Goal: Task Accomplishment & Management: Use online tool/utility

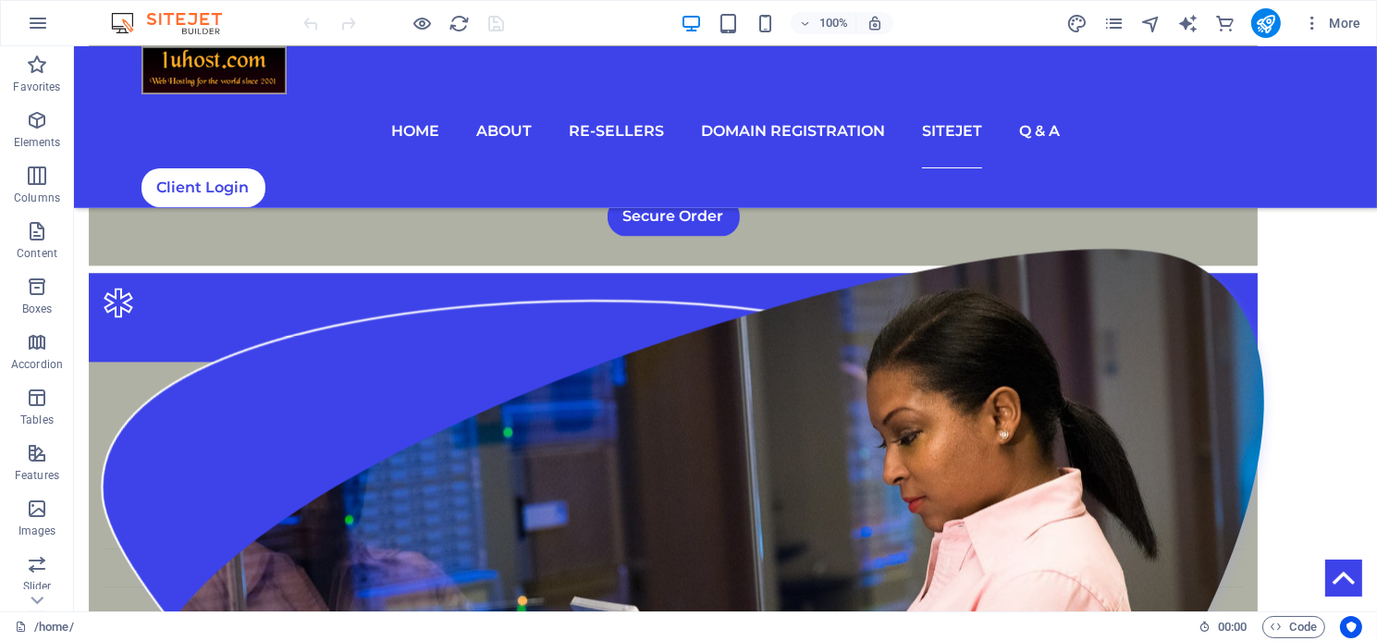
scroll to position [4797, 0]
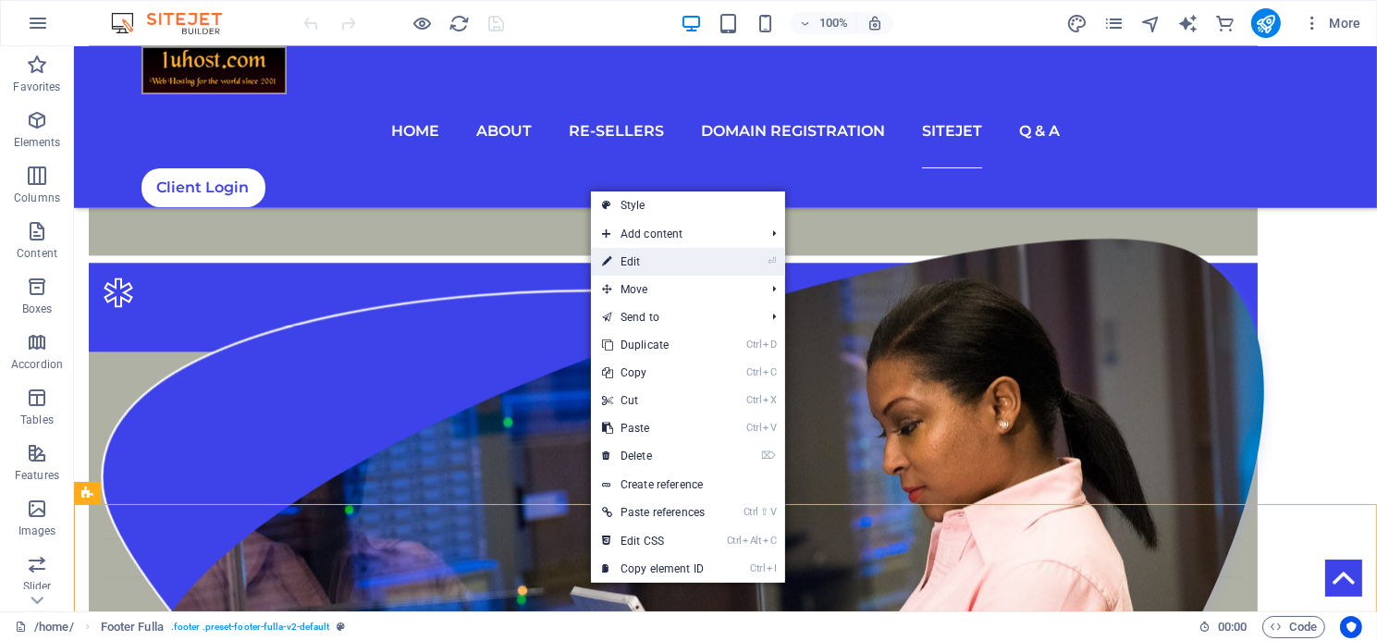
click at [636, 265] on link "⏎ Edit" at bounding box center [653, 262] width 125 height 28
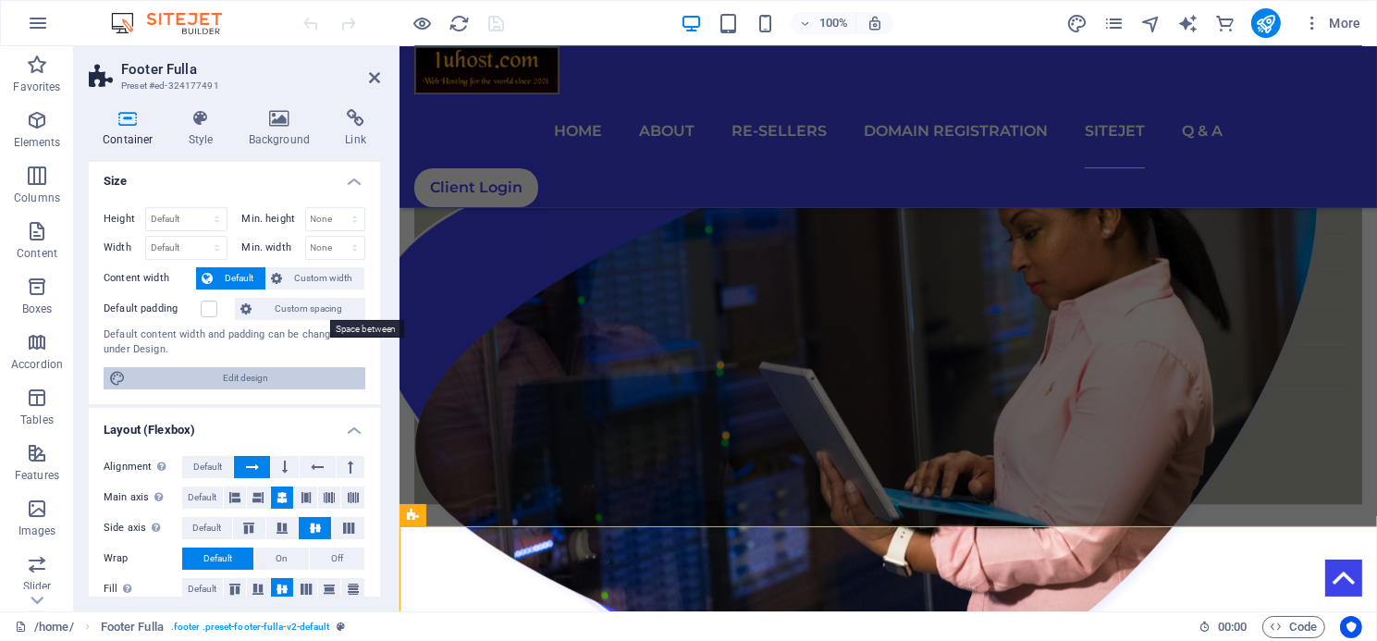
scroll to position [0, 0]
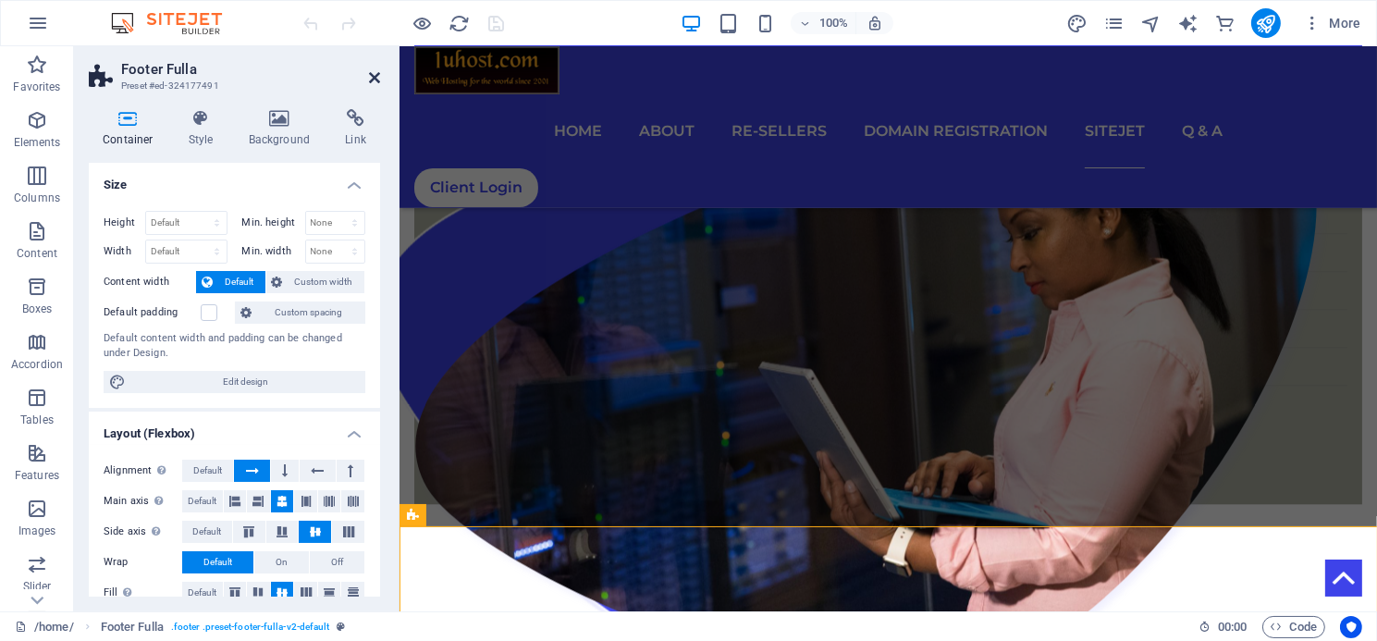
click at [369, 80] on icon at bounding box center [374, 77] width 11 height 15
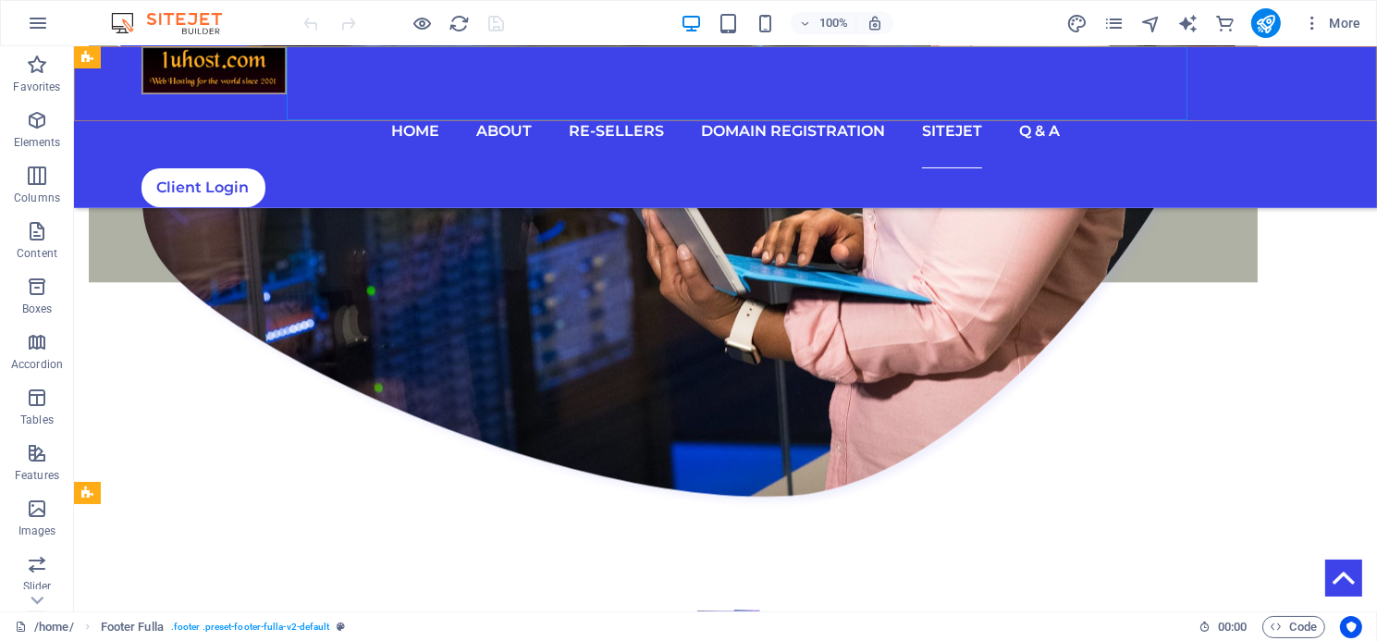
scroll to position [4797, 0]
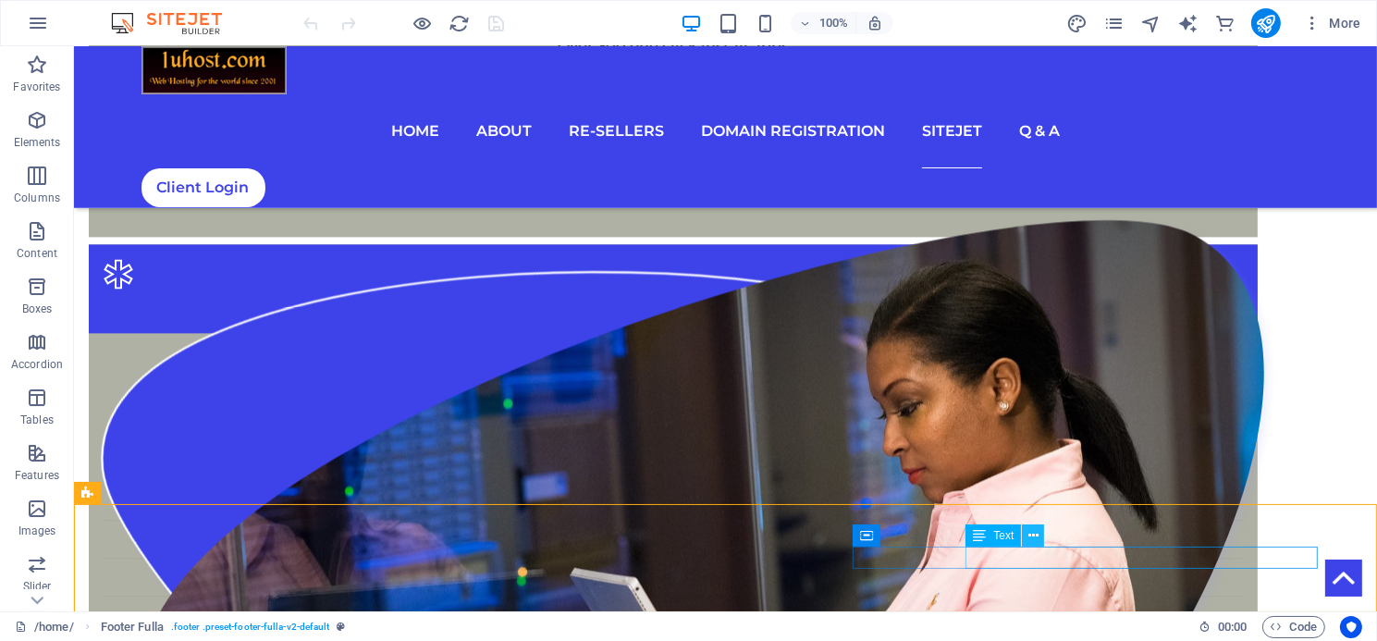
click at [1031, 537] on icon at bounding box center [1034, 535] width 10 height 19
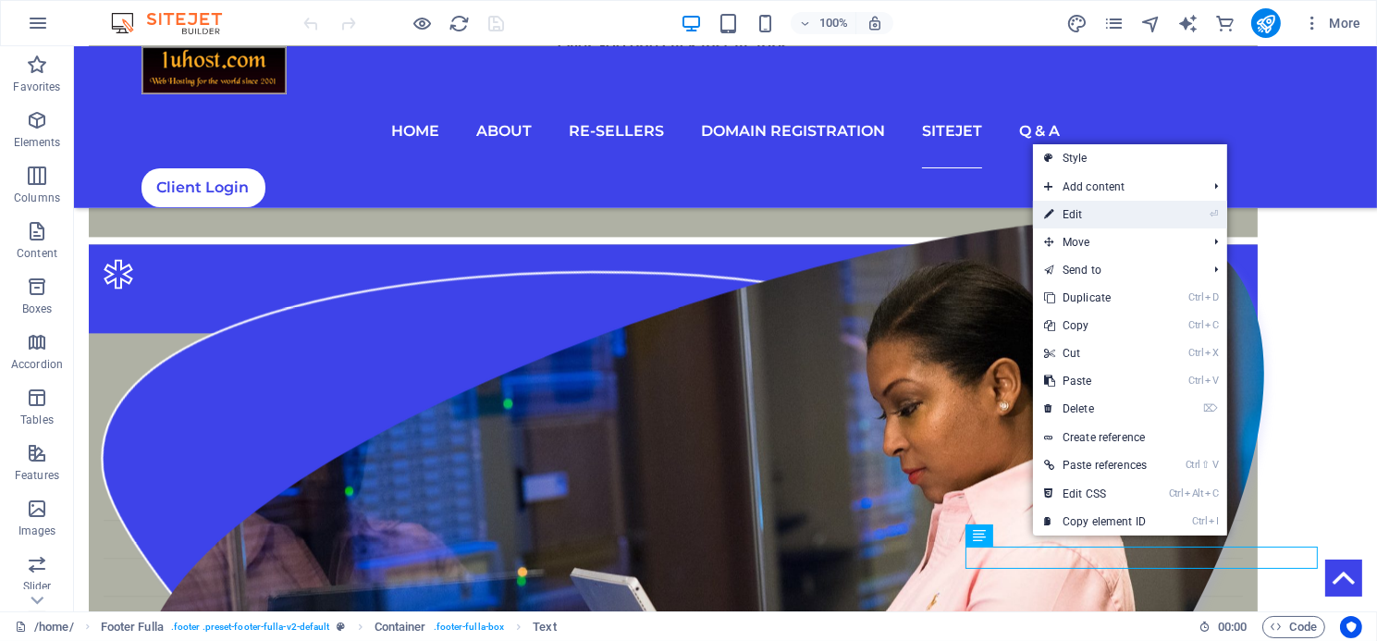
click at [1077, 221] on link "⏎ Edit" at bounding box center [1095, 215] width 125 height 28
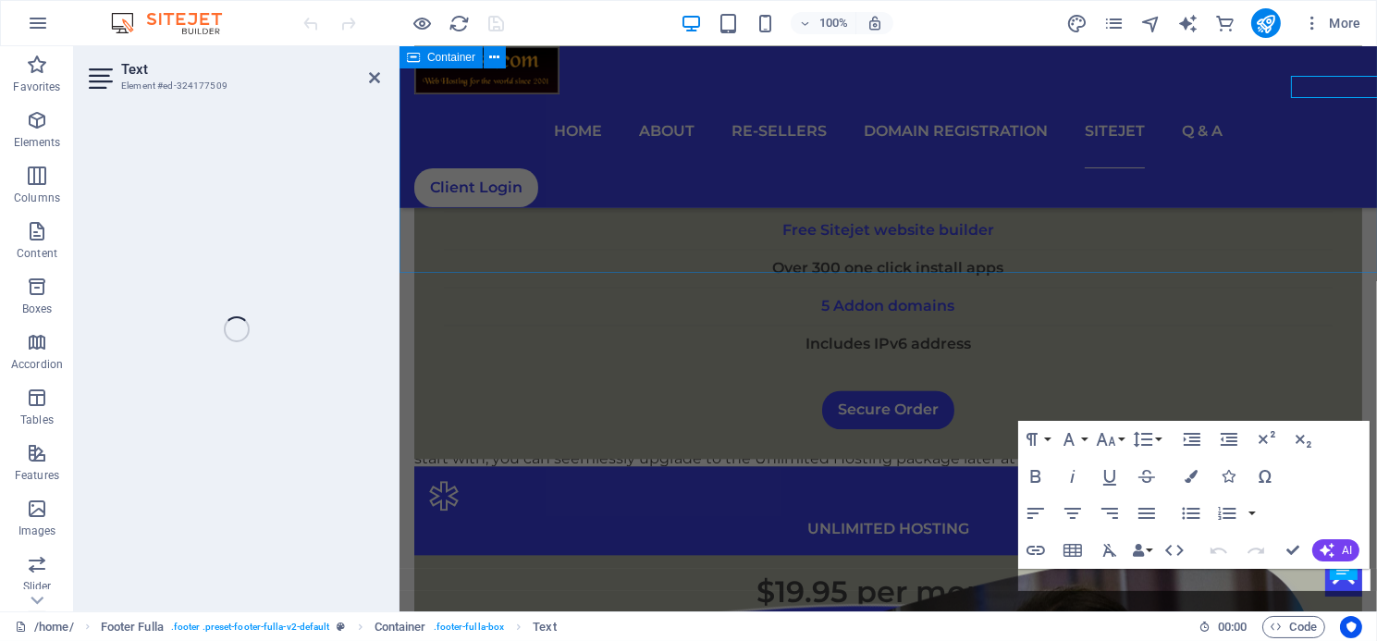
scroll to position [5268, 0]
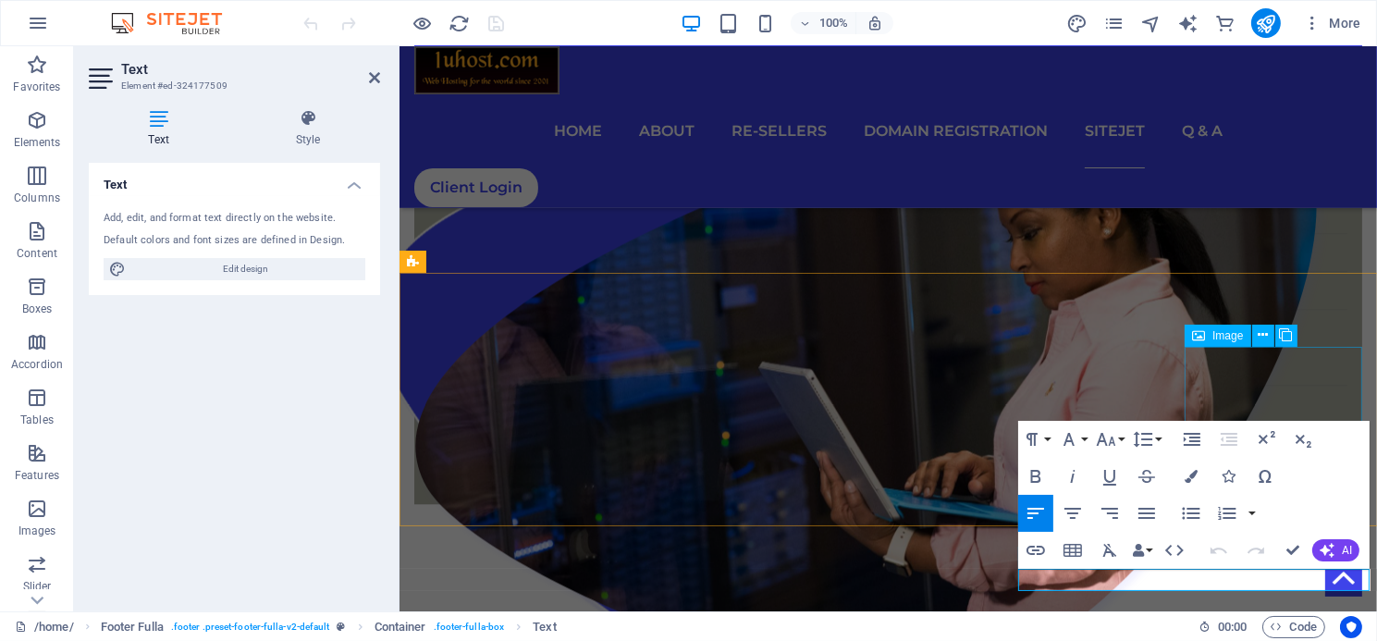
drag, startPoint x: 1611, startPoint y: 474, endPoint x: 1186, endPoint y: 416, distance: 428.5
click at [1314, 536] on icon "button" at bounding box center [1313, 534] width 13 height 13
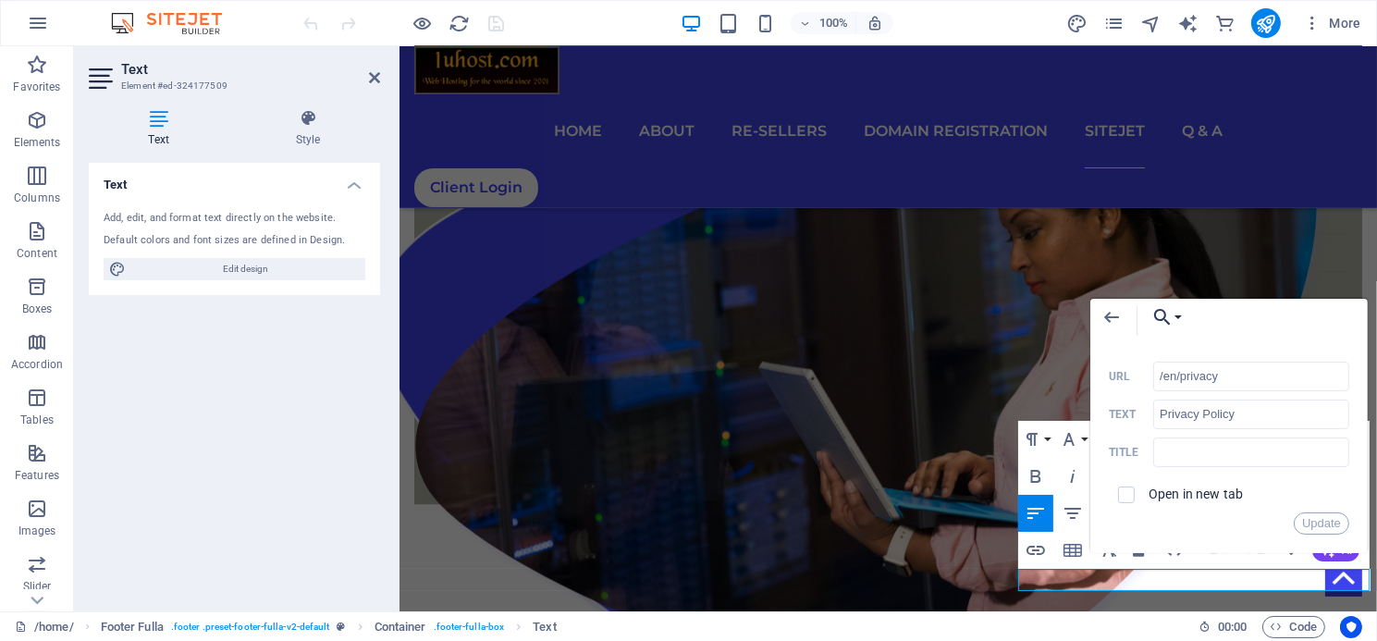
click at [1175, 317] on button "Choose Link" at bounding box center [1163, 317] width 43 height 37
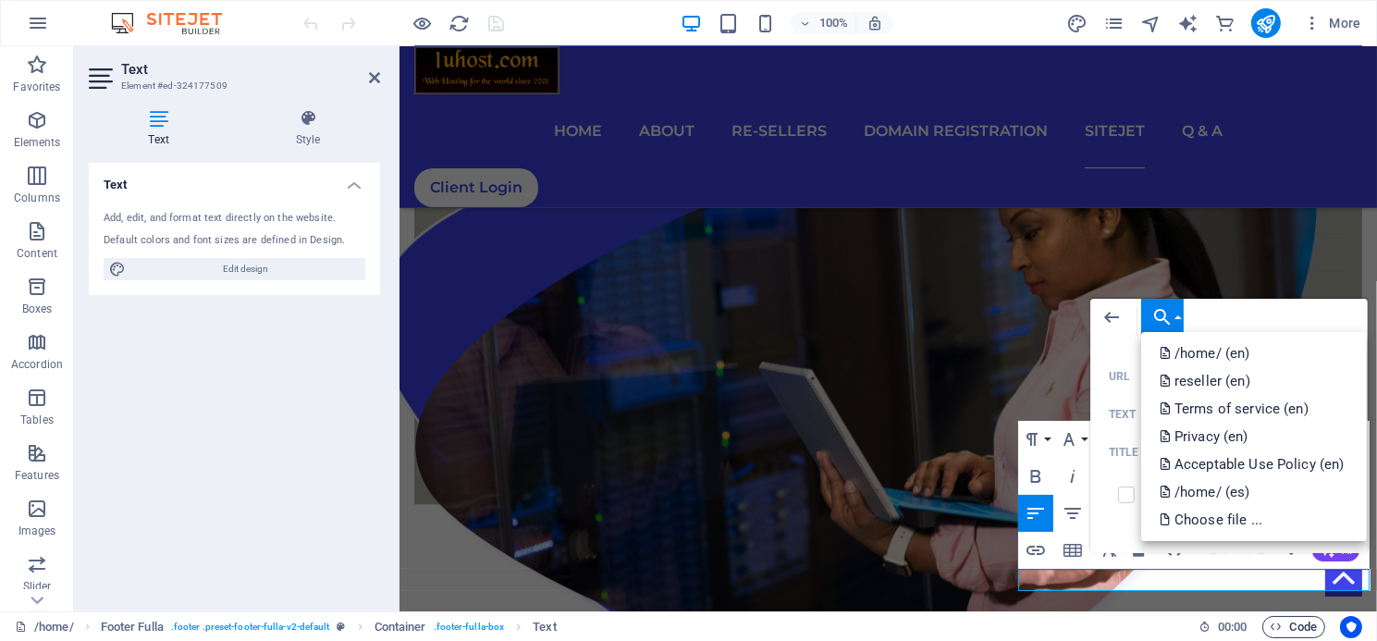
click at [1301, 623] on span "Code" at bounding box center [1294, 627] width 46 height 22
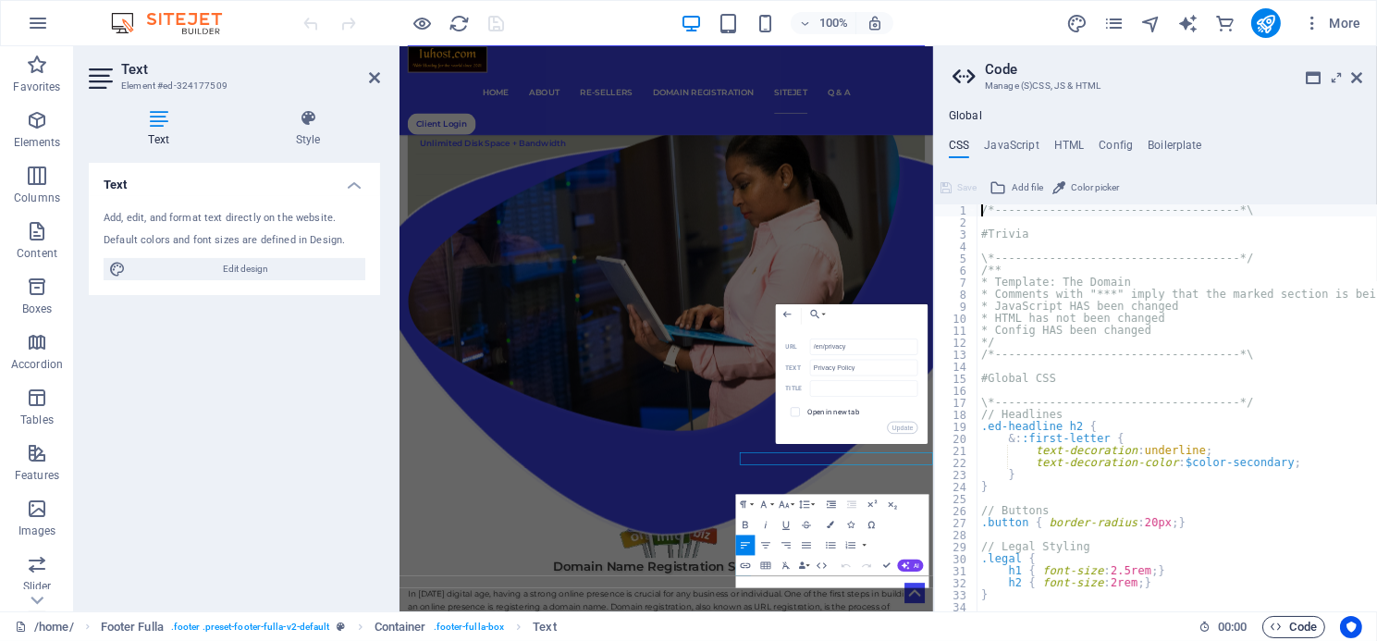
scroll to position [5052, 0]
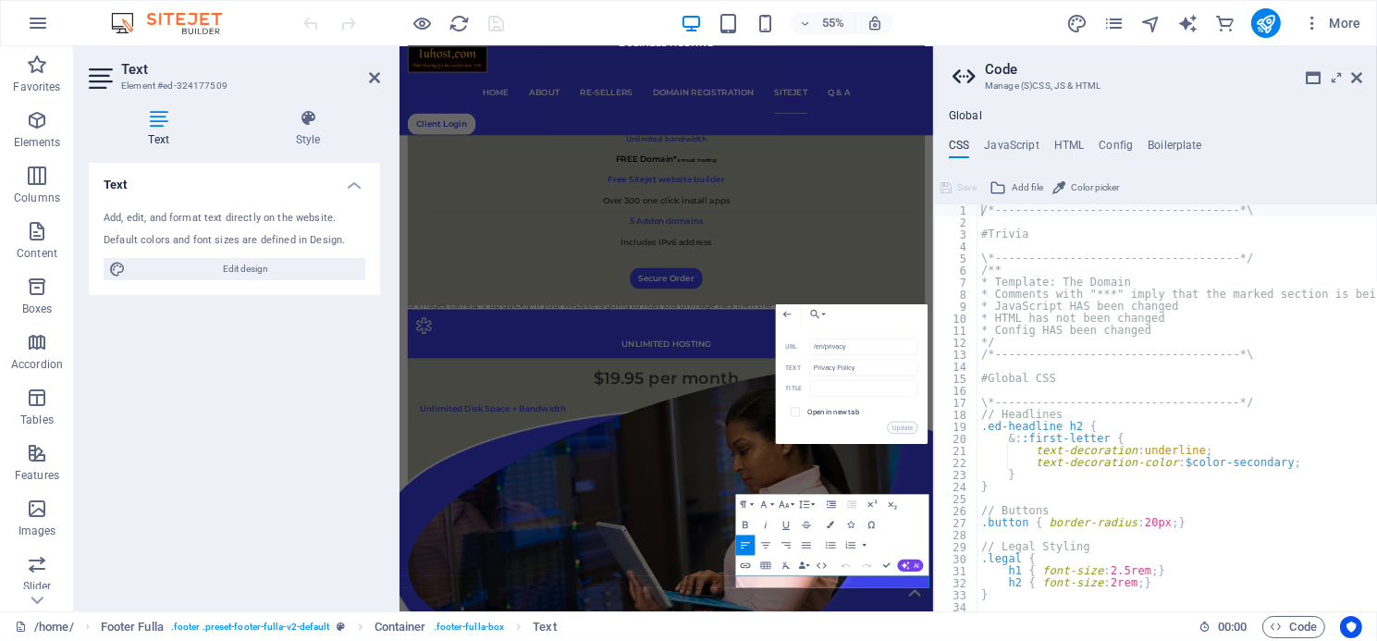
drag, startPoint x: 1171, startPoint y: 53, endPoint x: 1140, endPoint y: 54, distance: 31.5
click at [1140, 54] on header "Code Manage (S)CSS, JS & HTML" at bounding box center [1158, 70] width 410 height 48
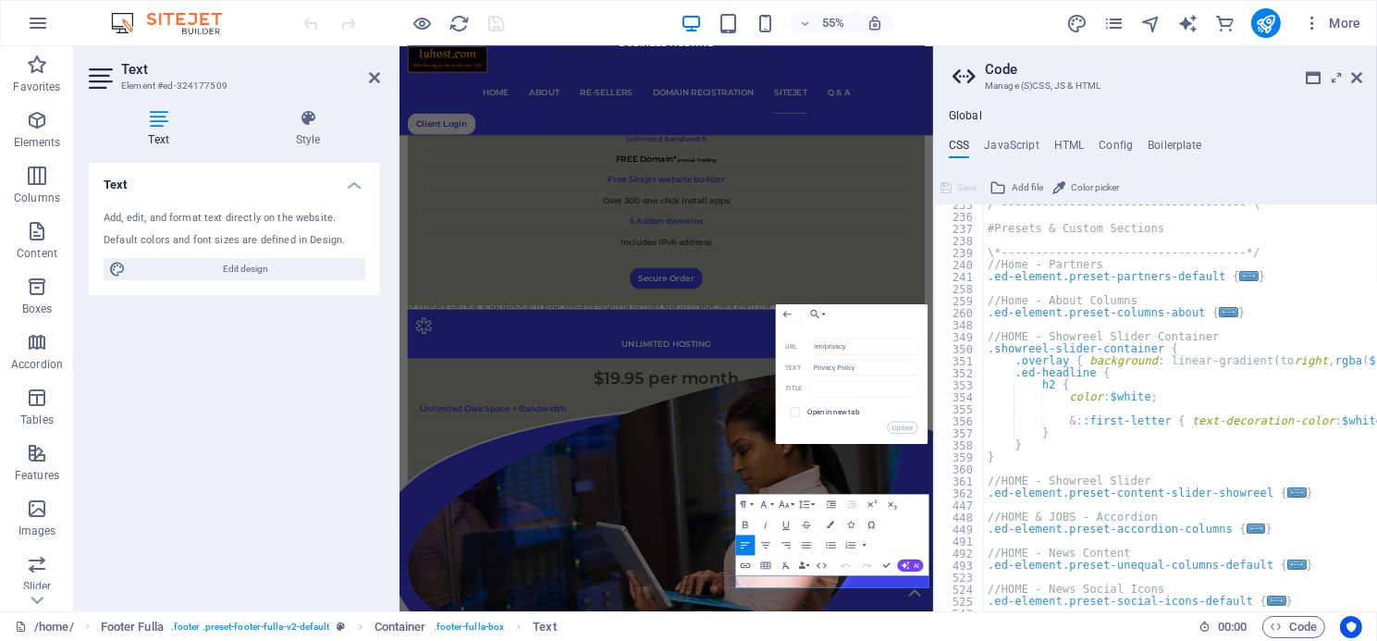
scroll to position [1973, 0]
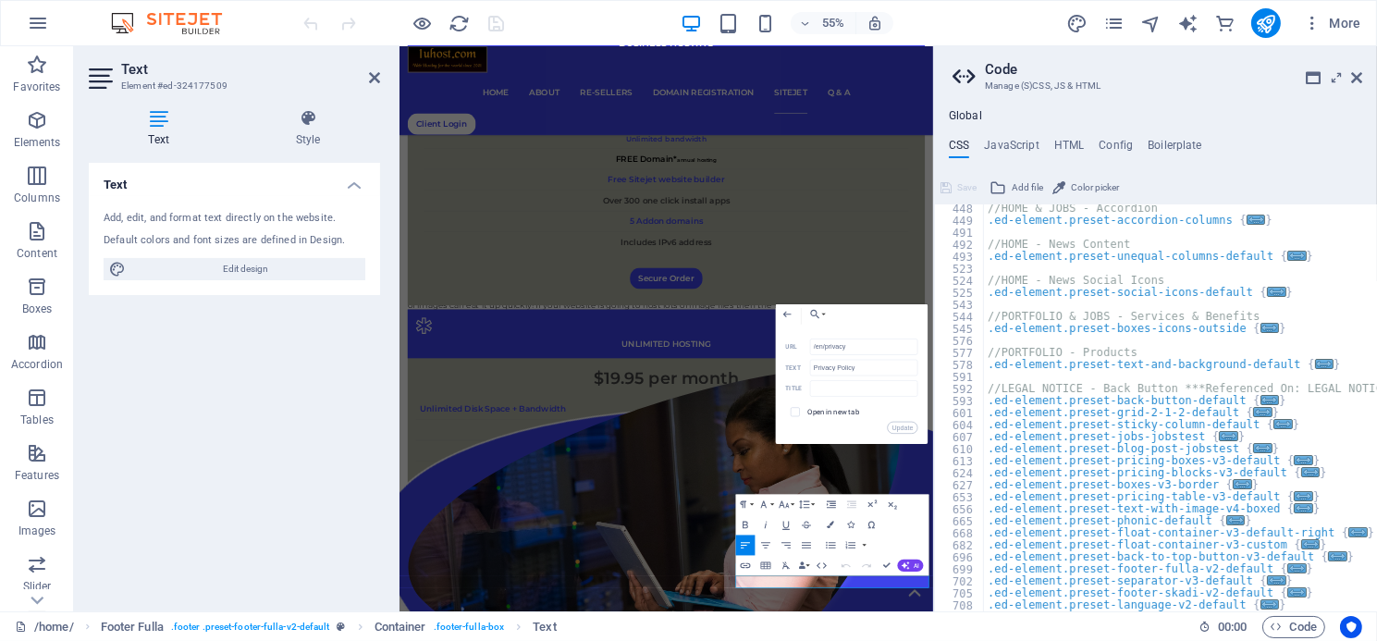
type textarea "//LEGAL NOTICE - Back Button ***Referenced On: LEGAL NOTICE & PRIVACY"
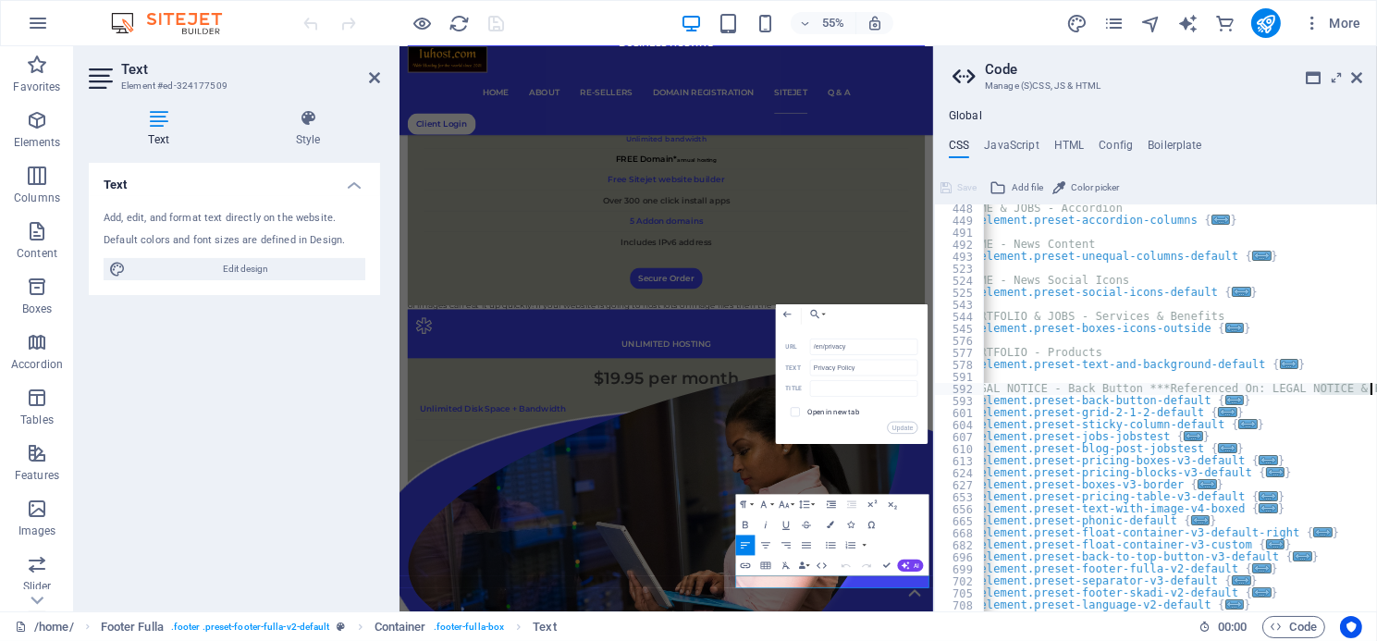
scroll to position [0, 54]
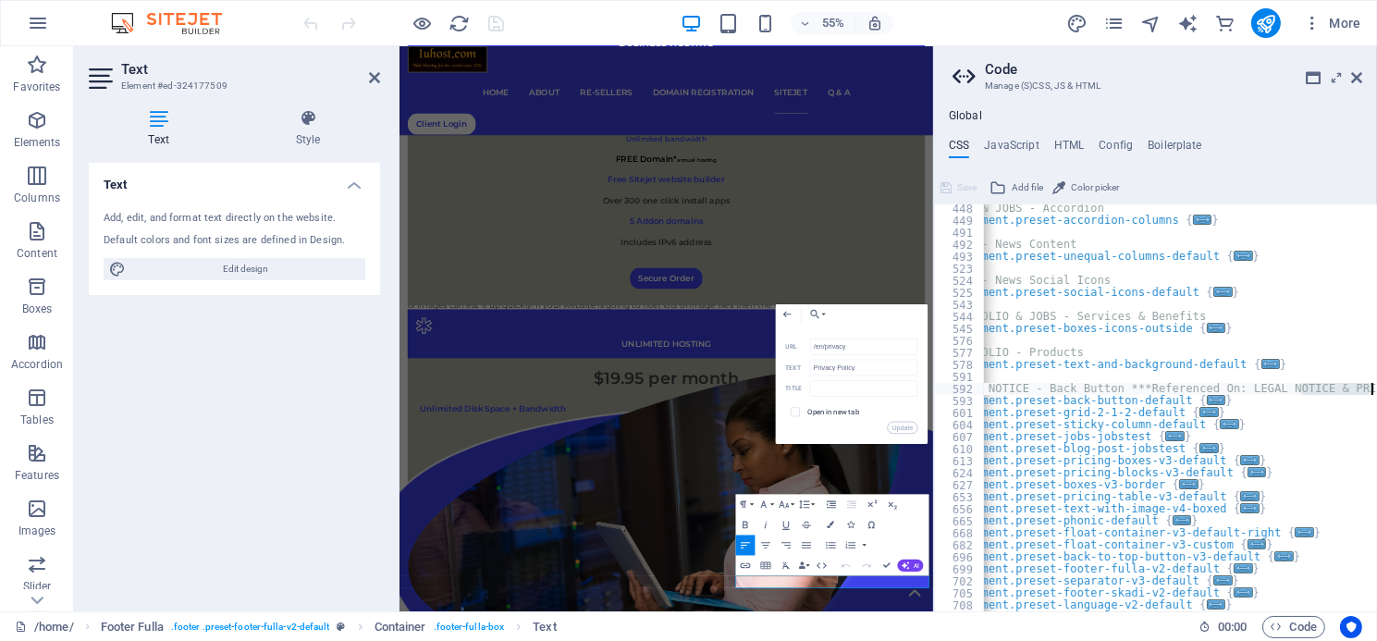
drag, startPoint x: 1356, startPoint y: 389, endPoint x: 1376, endPoint y: 389, distance: 20.4
click at [1376, 389] on div "//HOME & JOBS - Accordion .ed-element.preset-accordion-columns { ... } //HOME -…" at bounding box center [1299, 418] width 736 height 431
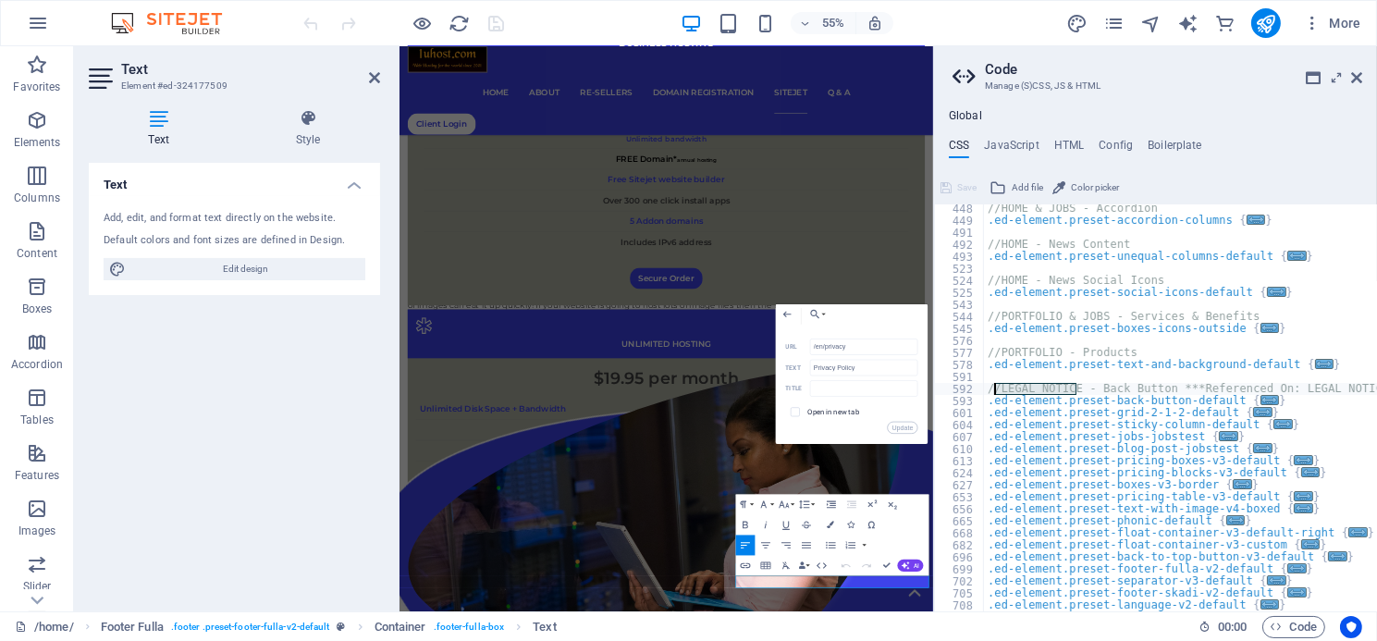
scroll to position [0, 0]
drag, startPoint x: 1021, startPoint y: 391, endPoint x: 977, endPoint y: 389, distance: 44.5
click at [984, 389] on div "//HOME & JOBS - Accordion .ed-element.preset-accordion-columns { ... } //HOME -…" at bounding box center [1180, 407] width 393 height 407
click at [1354, 623] on icon "Usercentrics" at bounding box center [1351, 627] width 13 height 13
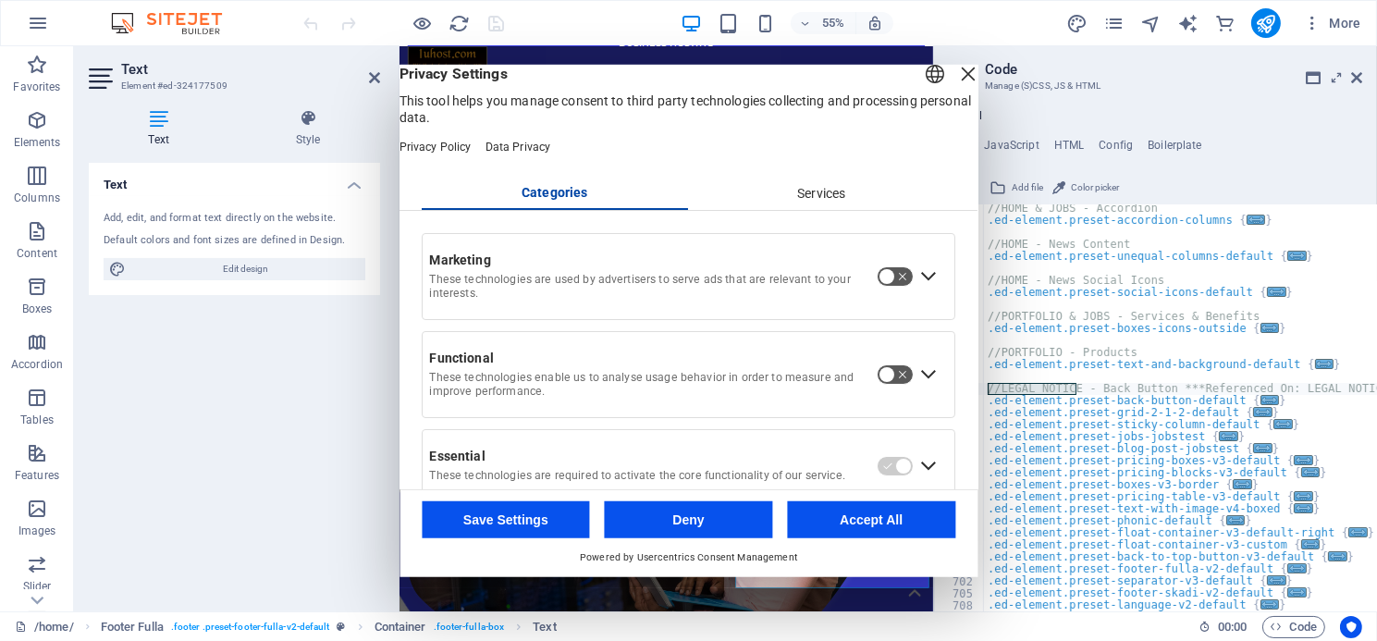
click at [956, 86] on div "Close Layer" at bounding box center [969, 73] width 26 height 26
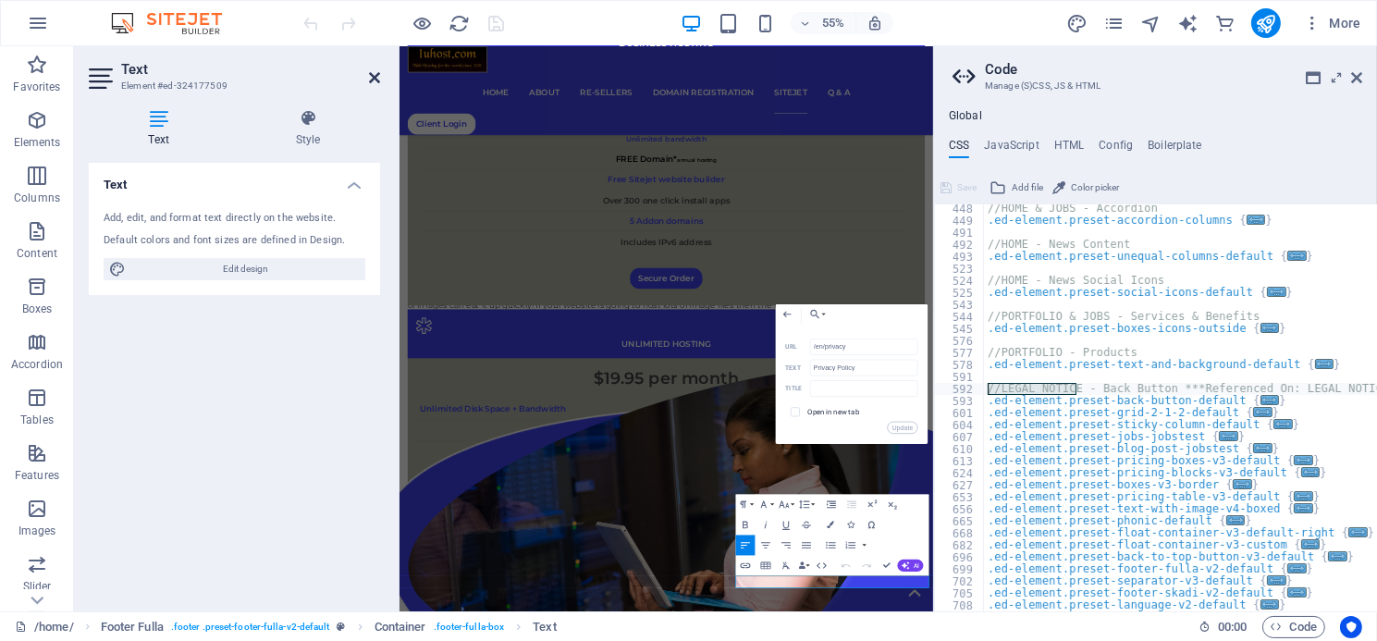
click at [376, 77] on icon at bounding box center [374, 77] width 11 height 15
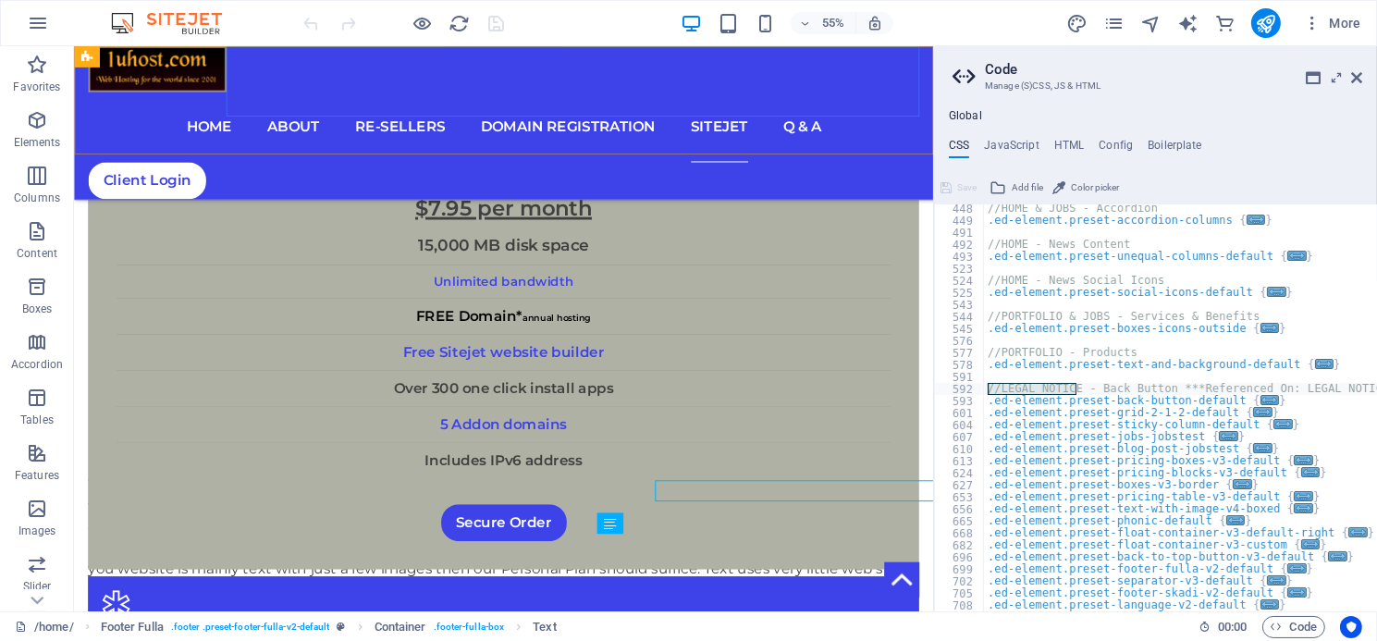
scroll to position [5558, 0]
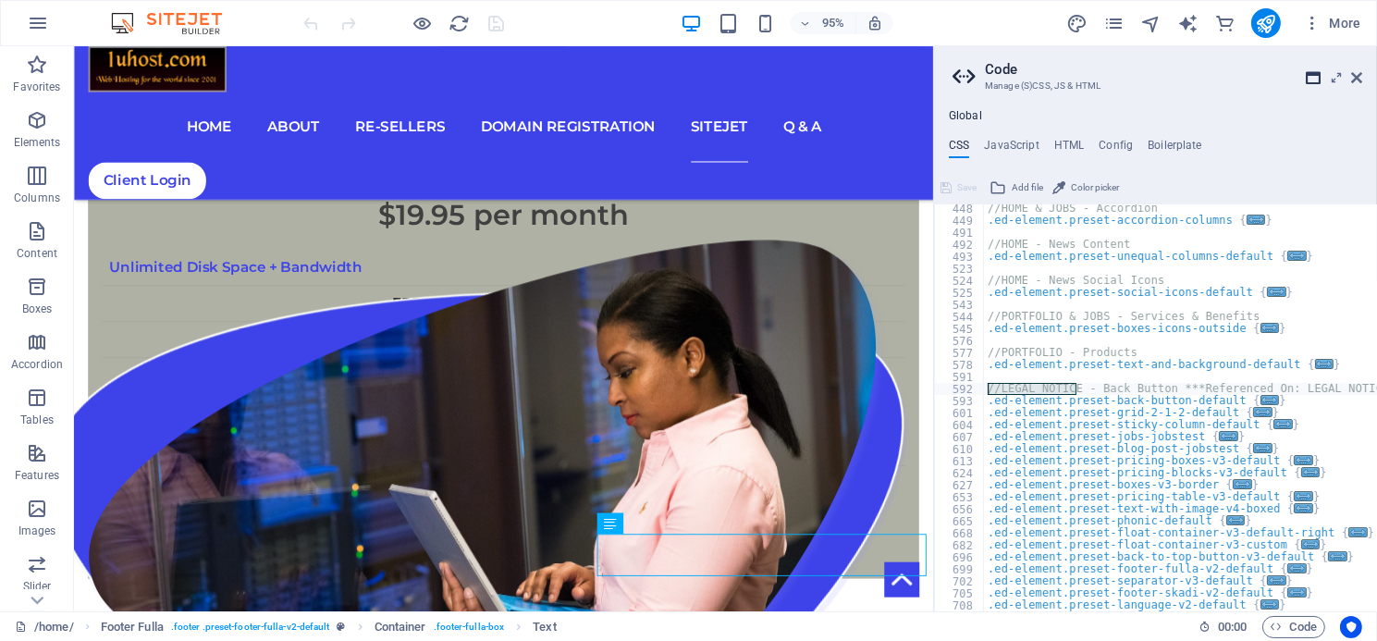
click at [1308, 80] on icon at bounding box center [1313, 77] width 15 height 15
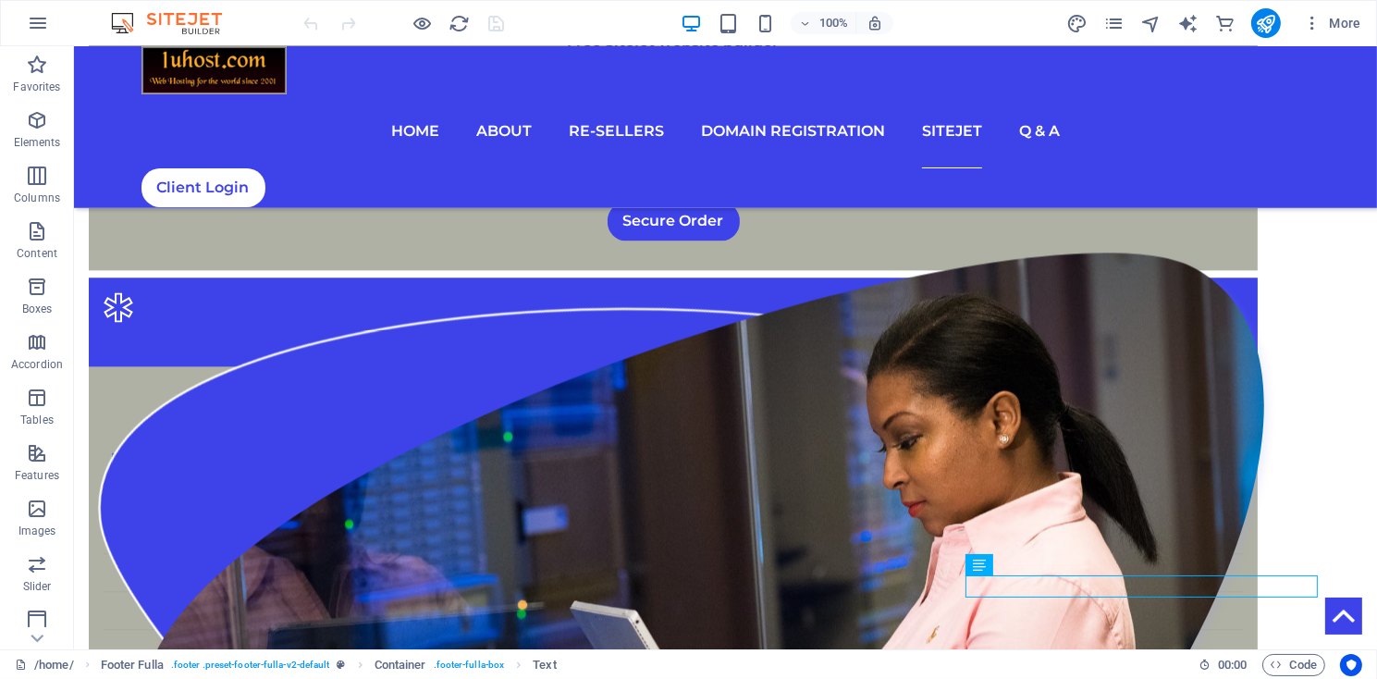
scroll to position [4764, 0]
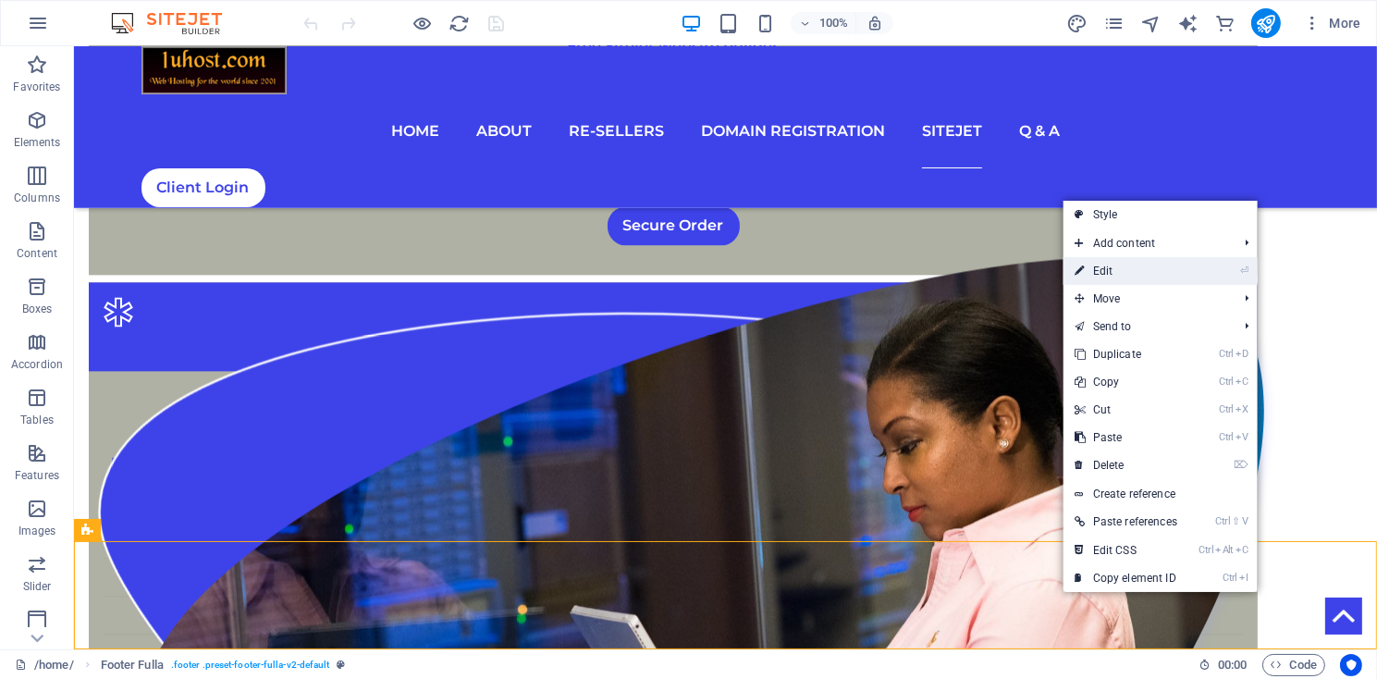
click at [1134, 274] on link "⏎ Edit" at bounding box center [1126, 271] width 125 height 28
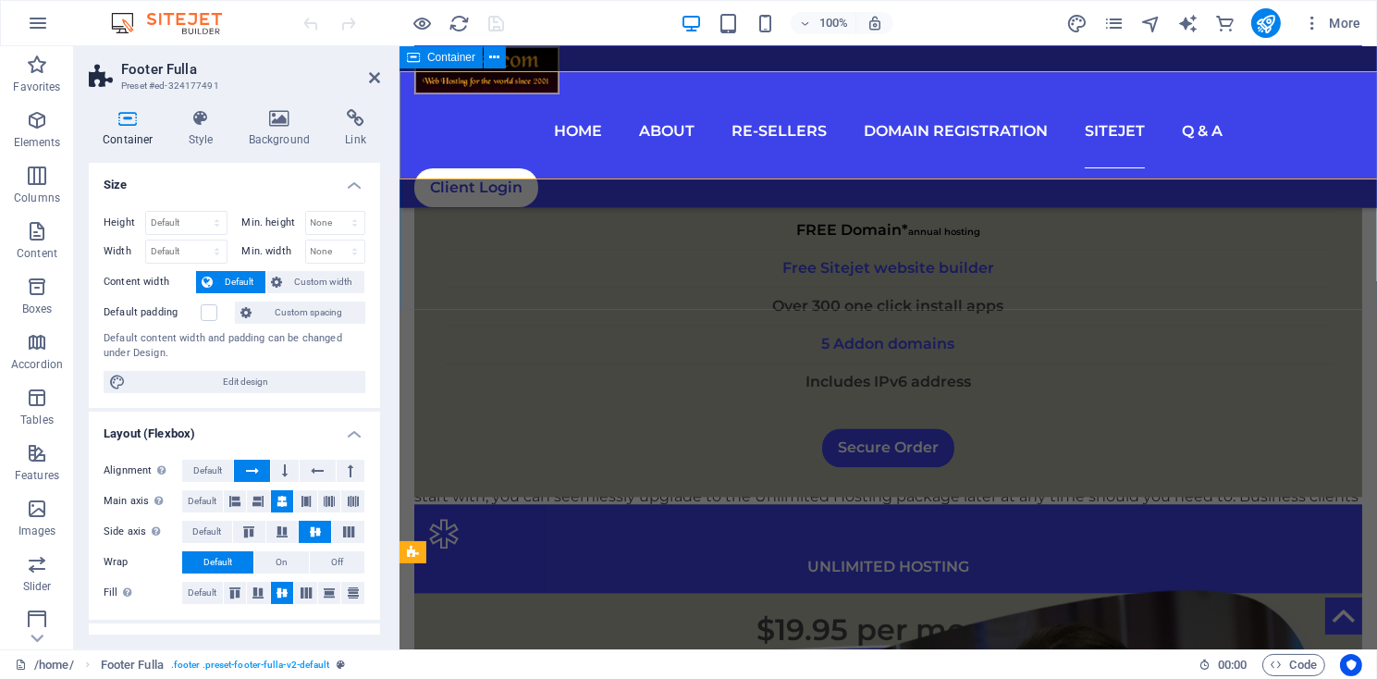
scroll to position [5234, 0]
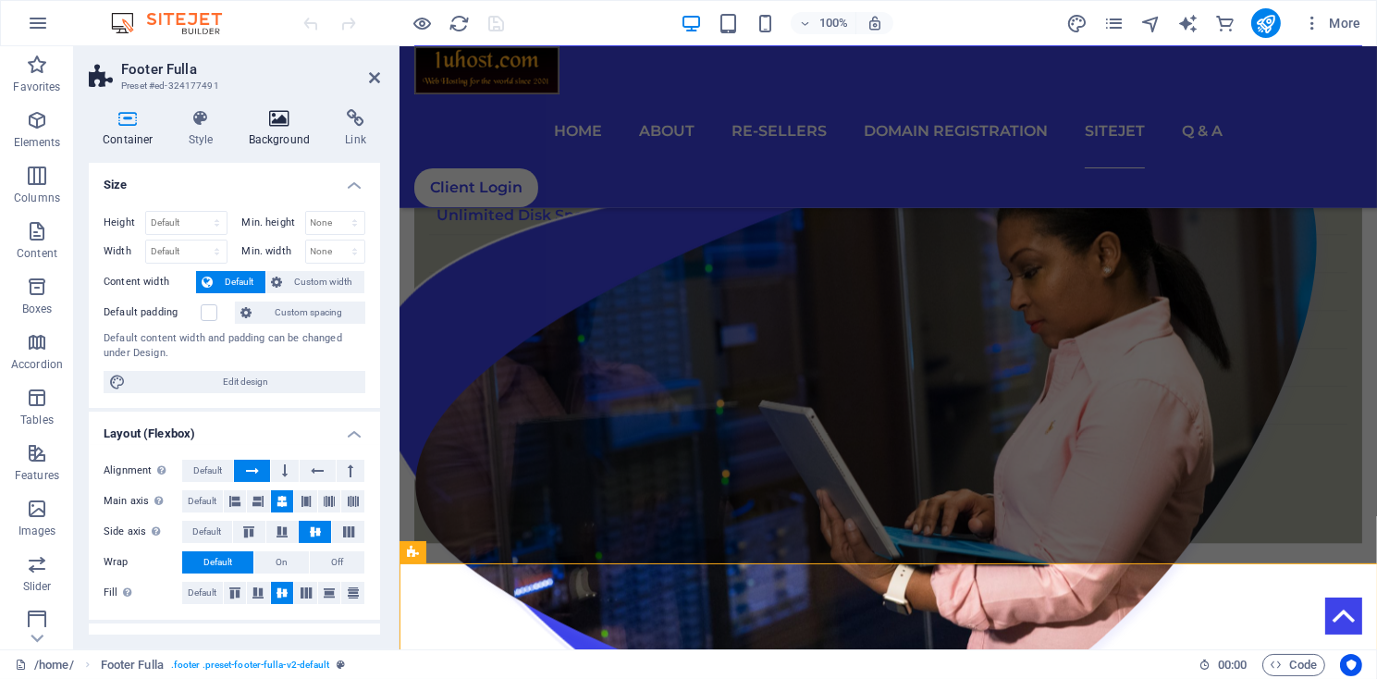
click at [327, 124] on h4 "Background" at bounding box center [283, 128] width 97 height 39
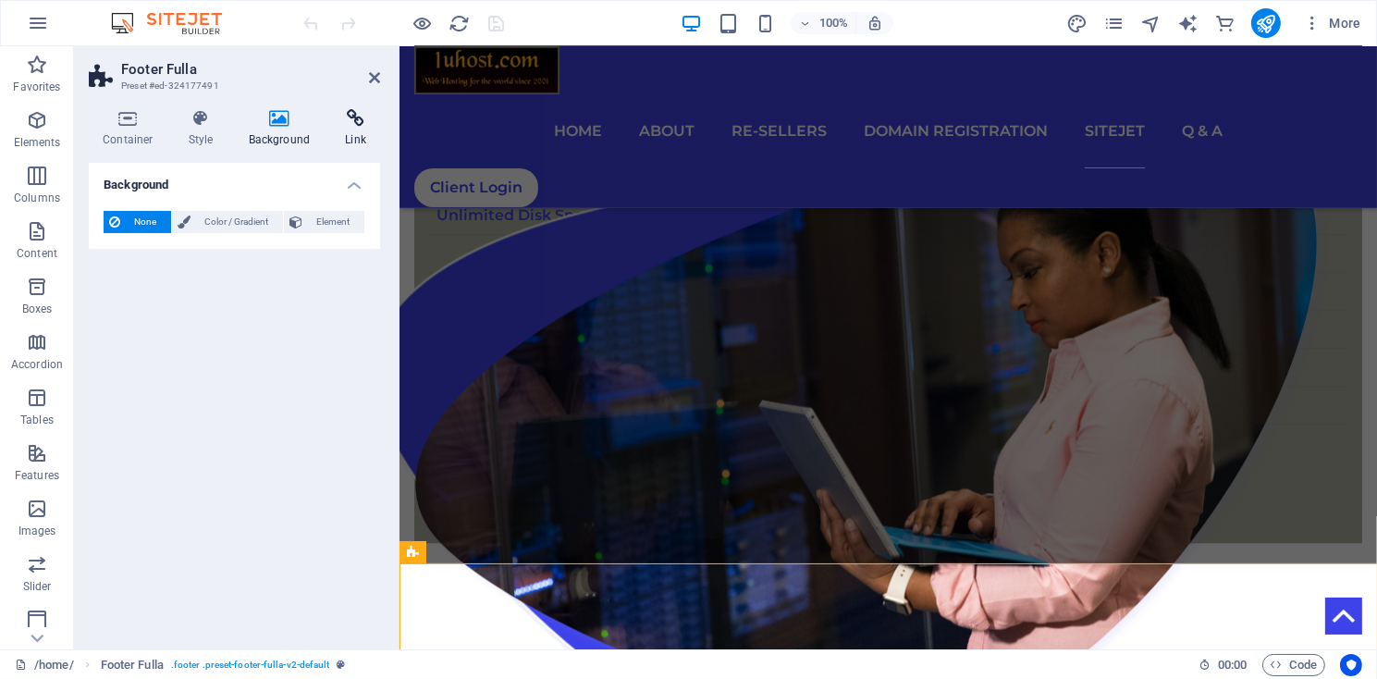
click at [356, 122] on icon at bounding box center [355, 118] width 49 height 19
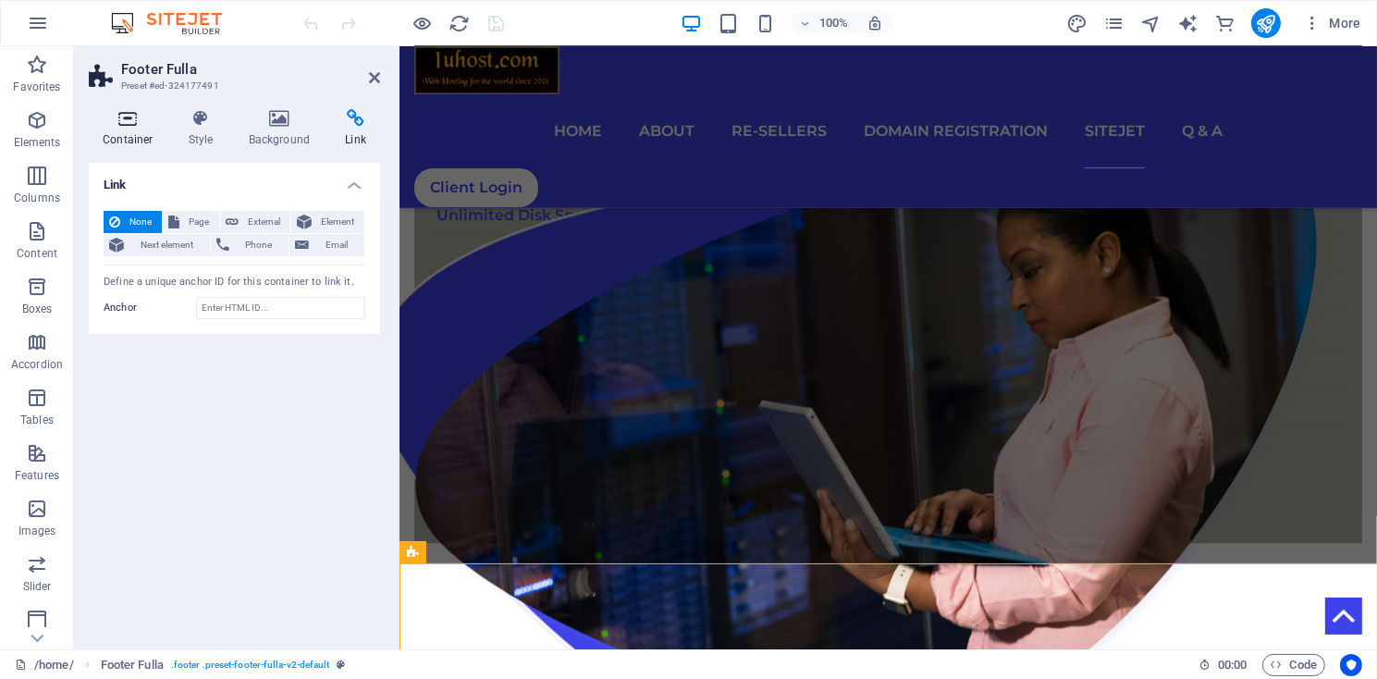
click at [120, 132] on h4 "Container" at bounding box center [132, 128] width 86 height 39
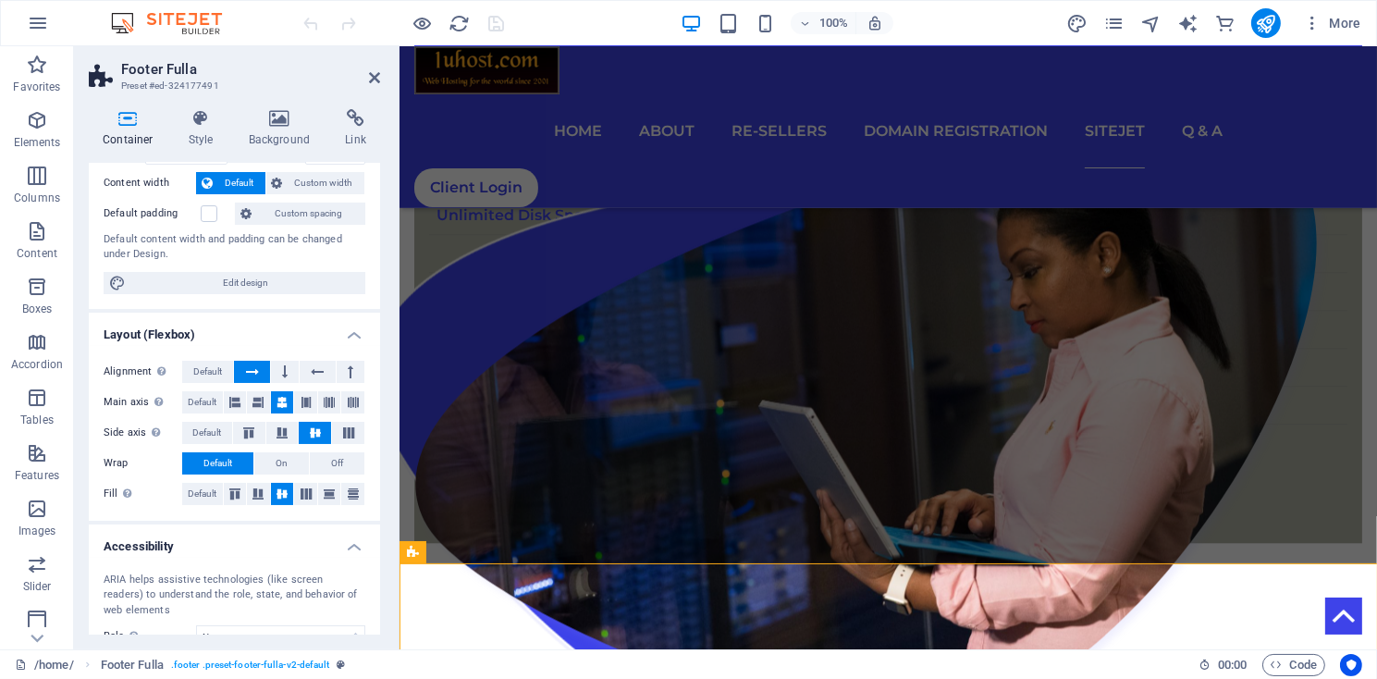
scroll to position [245, 0]
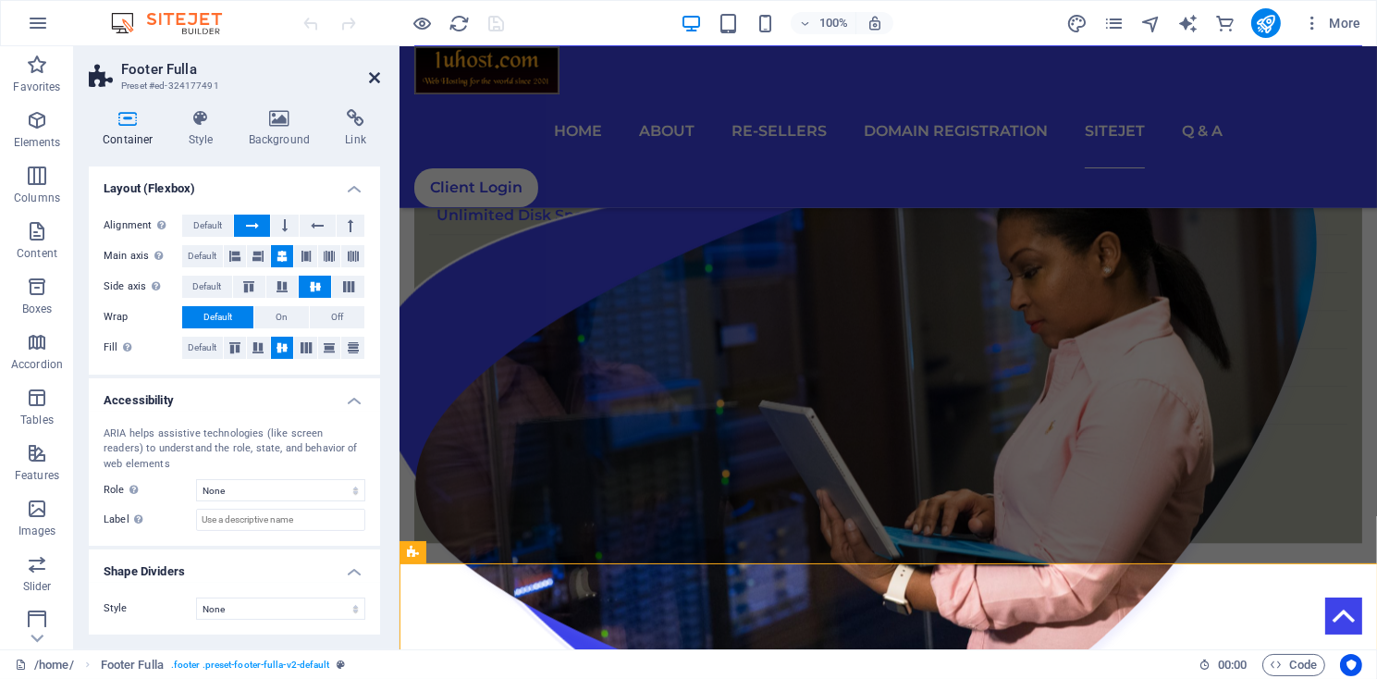
click at [375, 74] on icon at bounding box center [374, 77] width 11 height 15
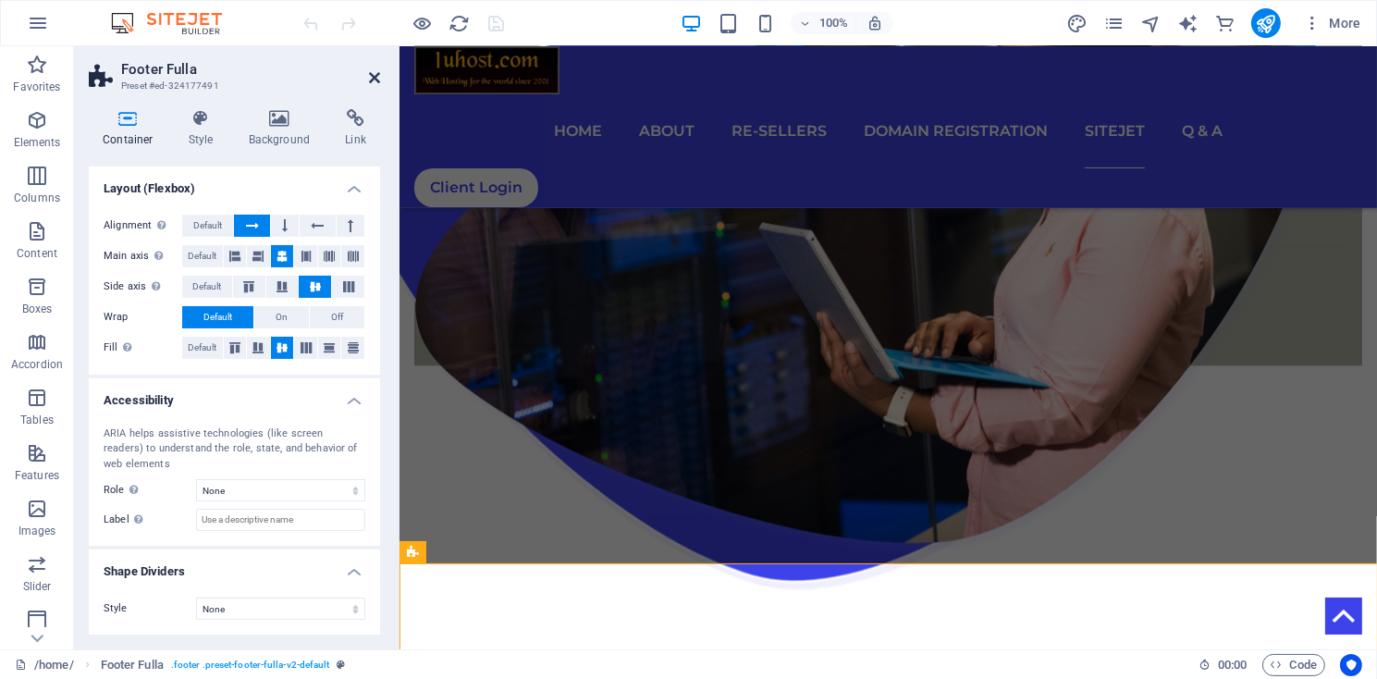
scroll to position [4764, 0]
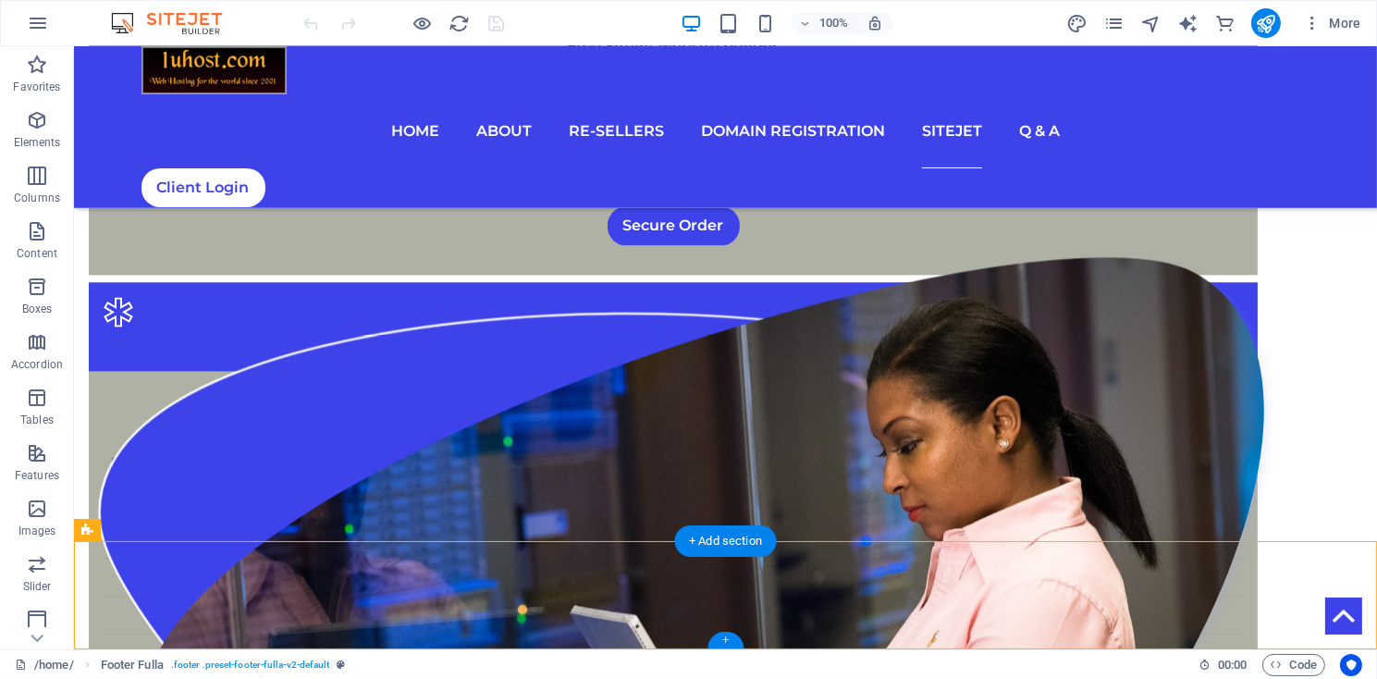
click at [727, 640] on div "+" at bounding box center [726, 640] width 36 height 17
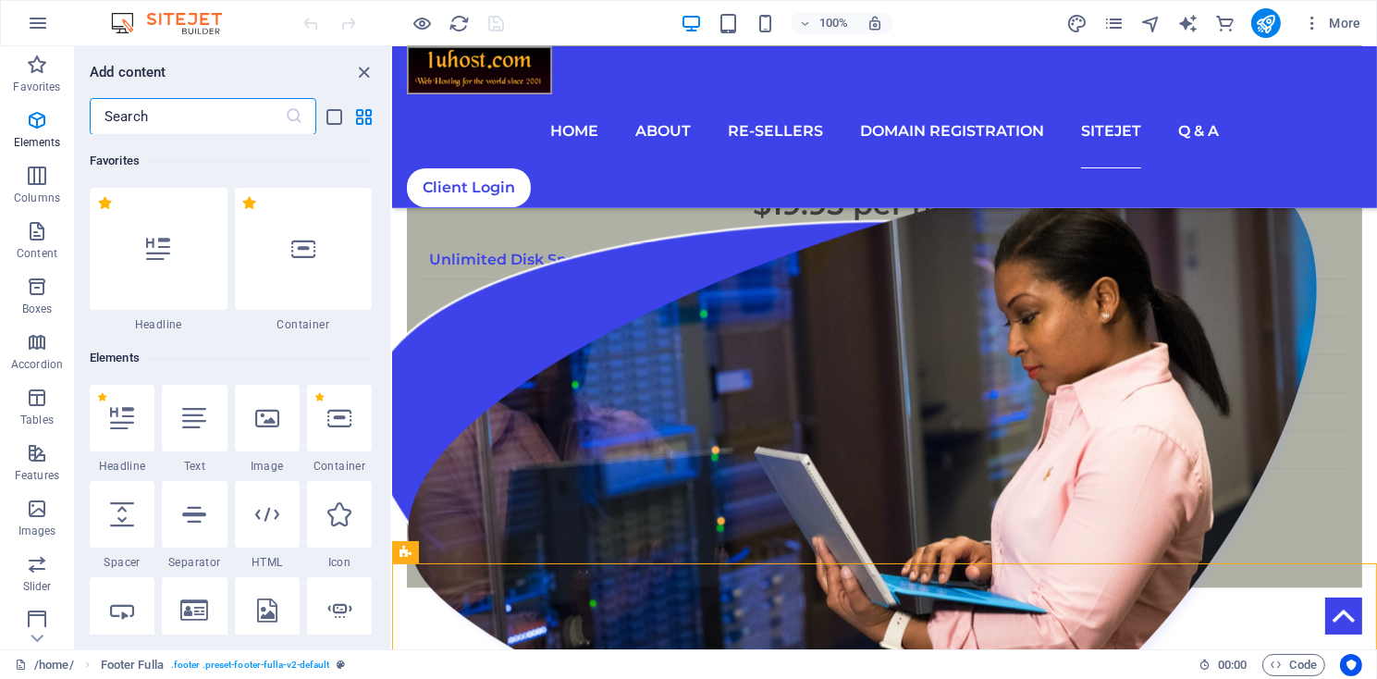
scroll to position [3237, 0]
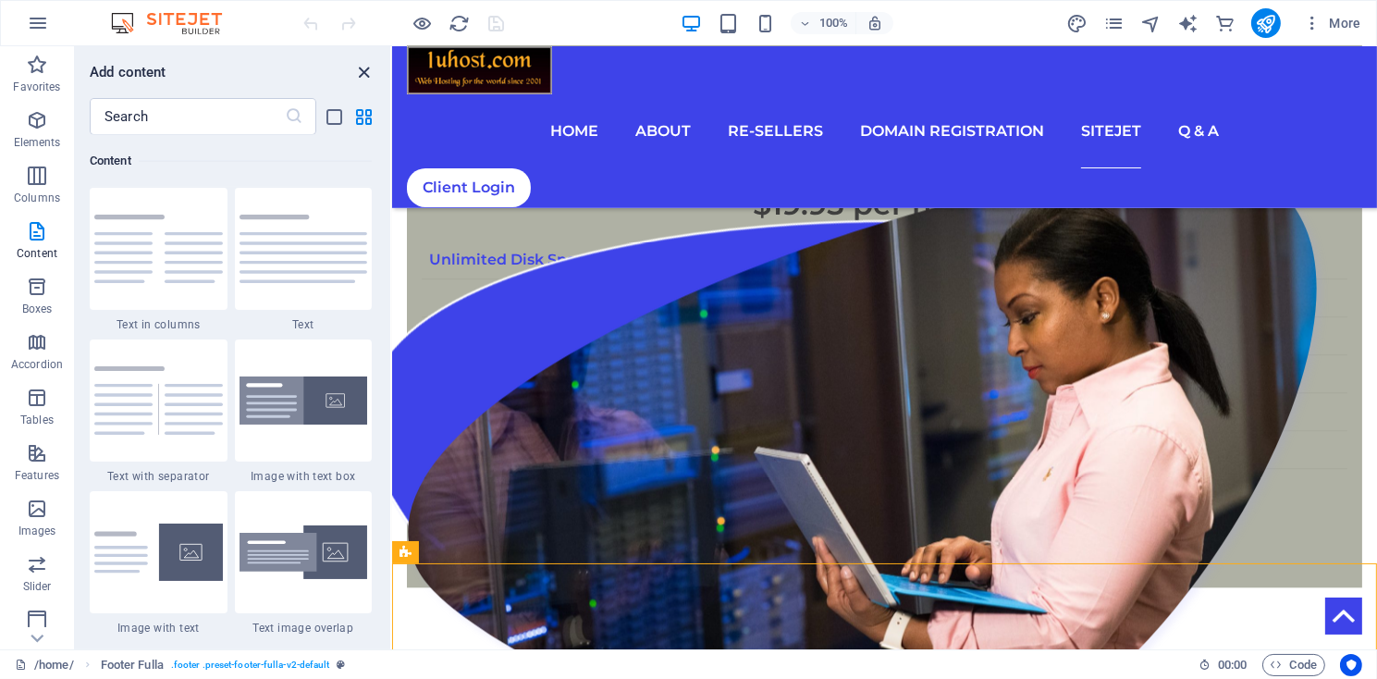
click at [359, 71] on icon "close panel" at bounding box center [364, 72] width 21 height 21
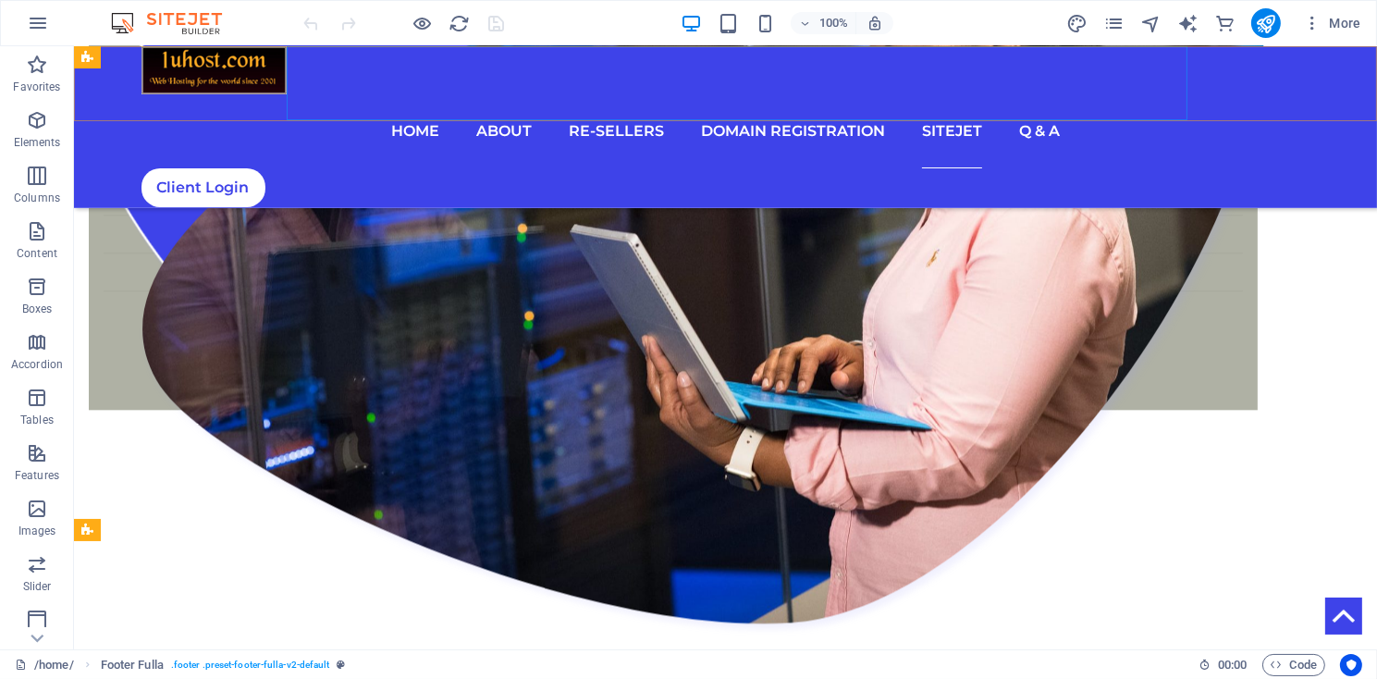
scroll to position [4764, 0]
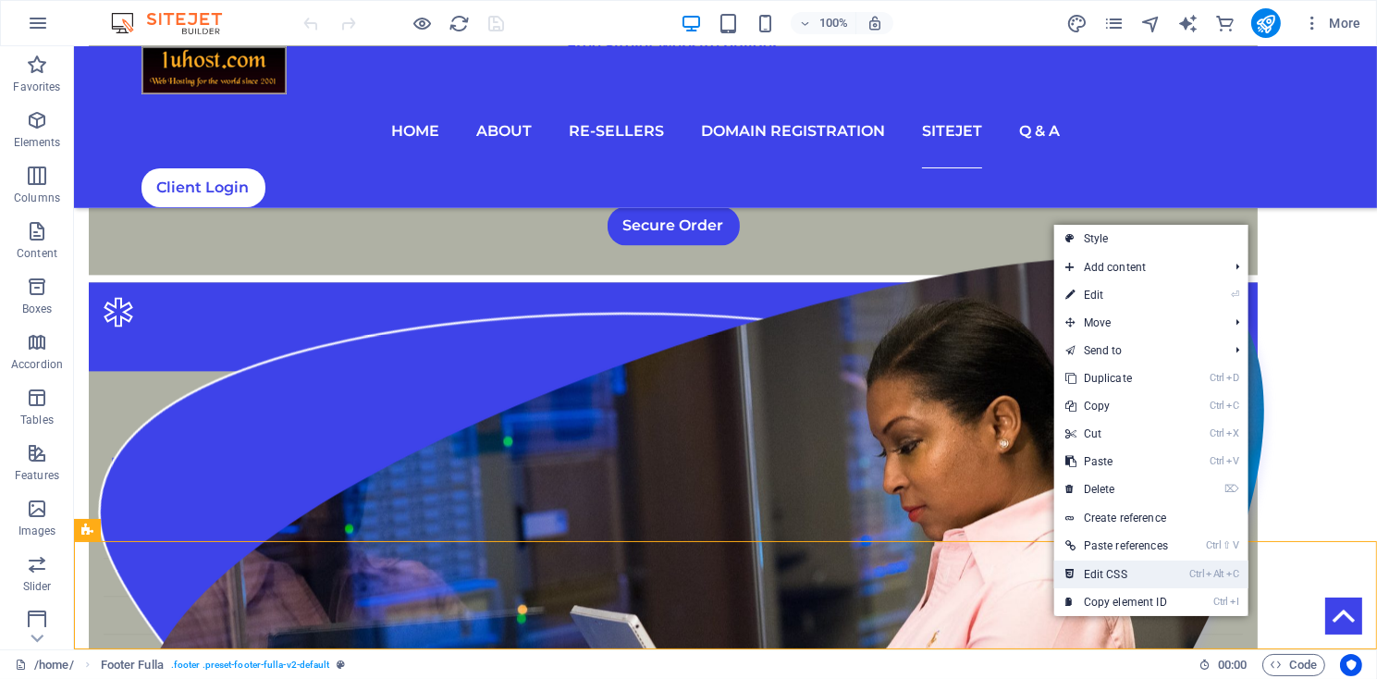
click at [1144, 572] on link "Ctrl Alt C Edit CSS" at bounding box center [1117, 575] width 125 height 28
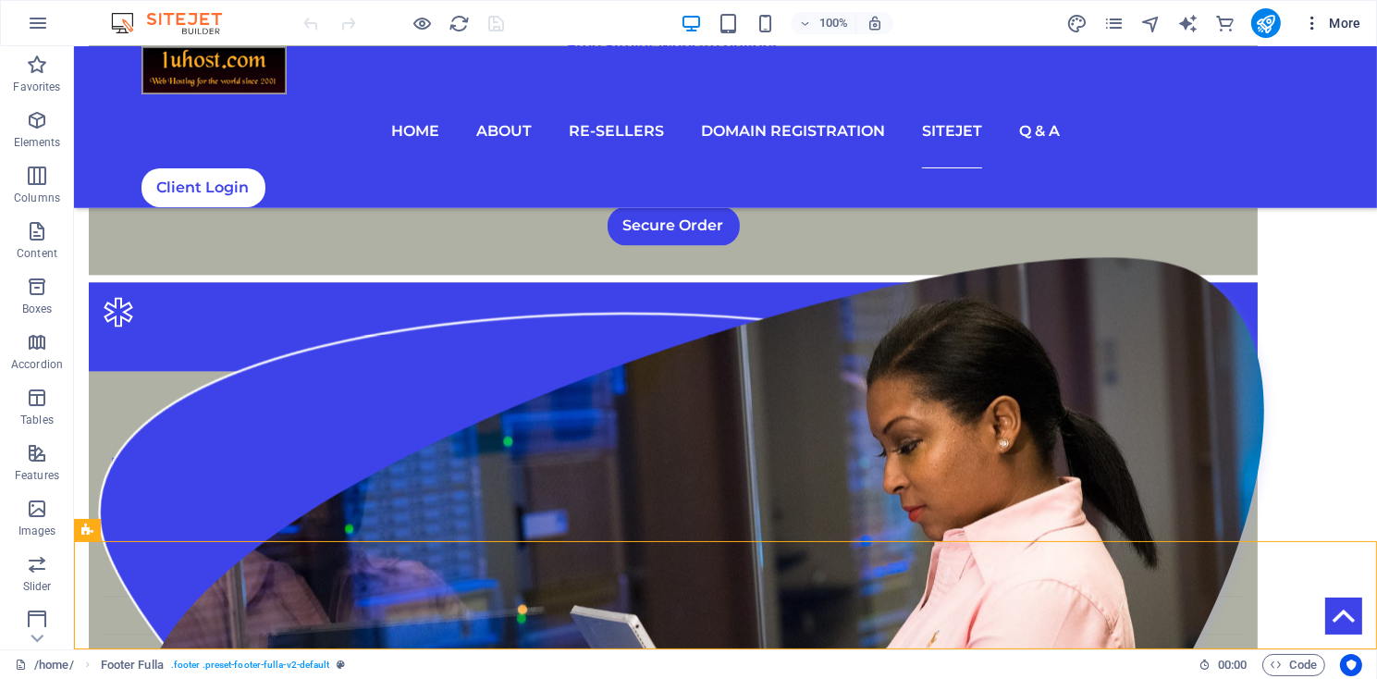
click at [1349, 19] on span "More" at bounding box center [1332, 23] width 58 height 19
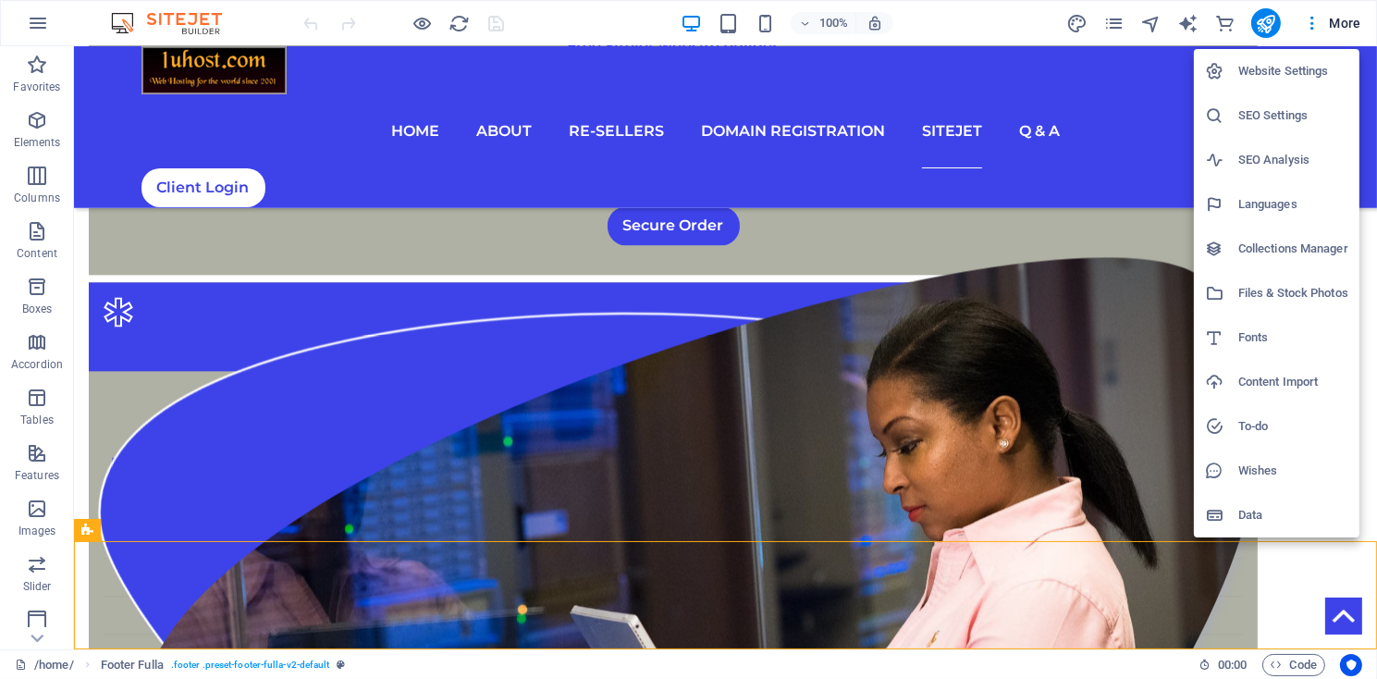
click at [1092, 302] on div at bounding box center [688, 339] width 1377 height 679
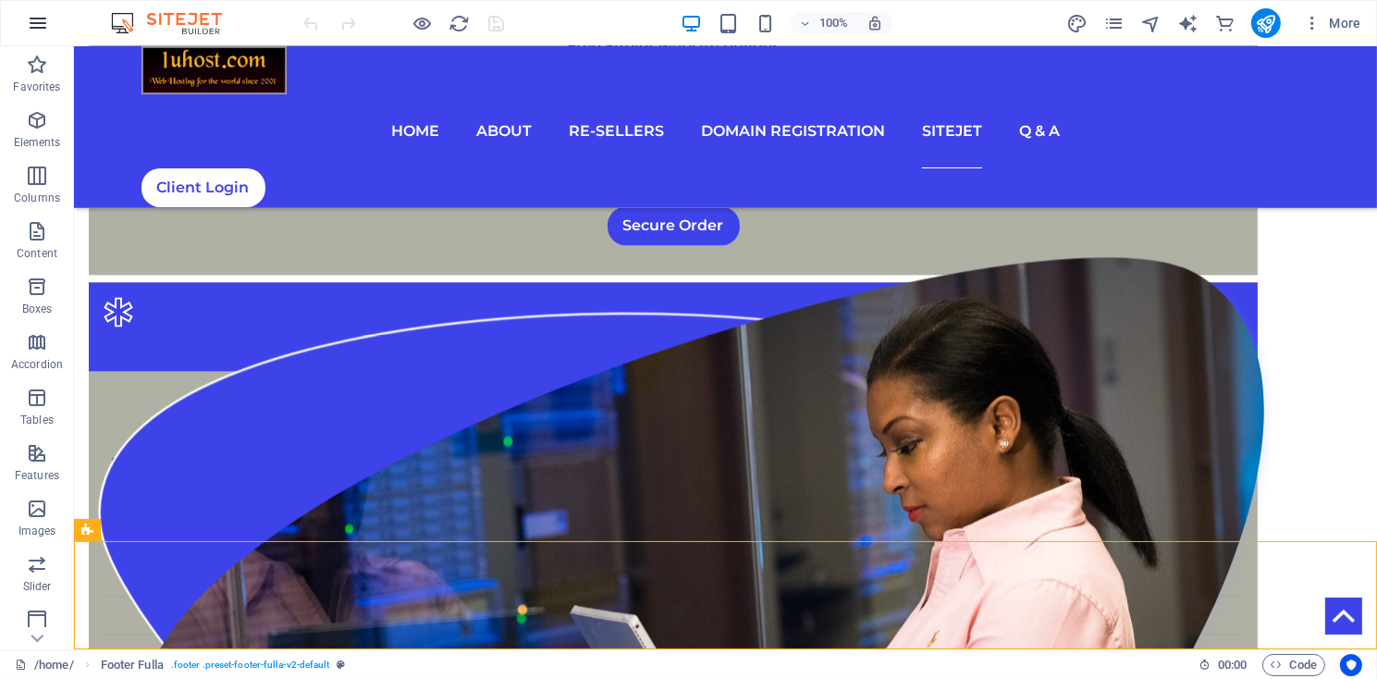
click at [32, 20] on icon "button" at bounding box center [38, 23] width 22 height 22
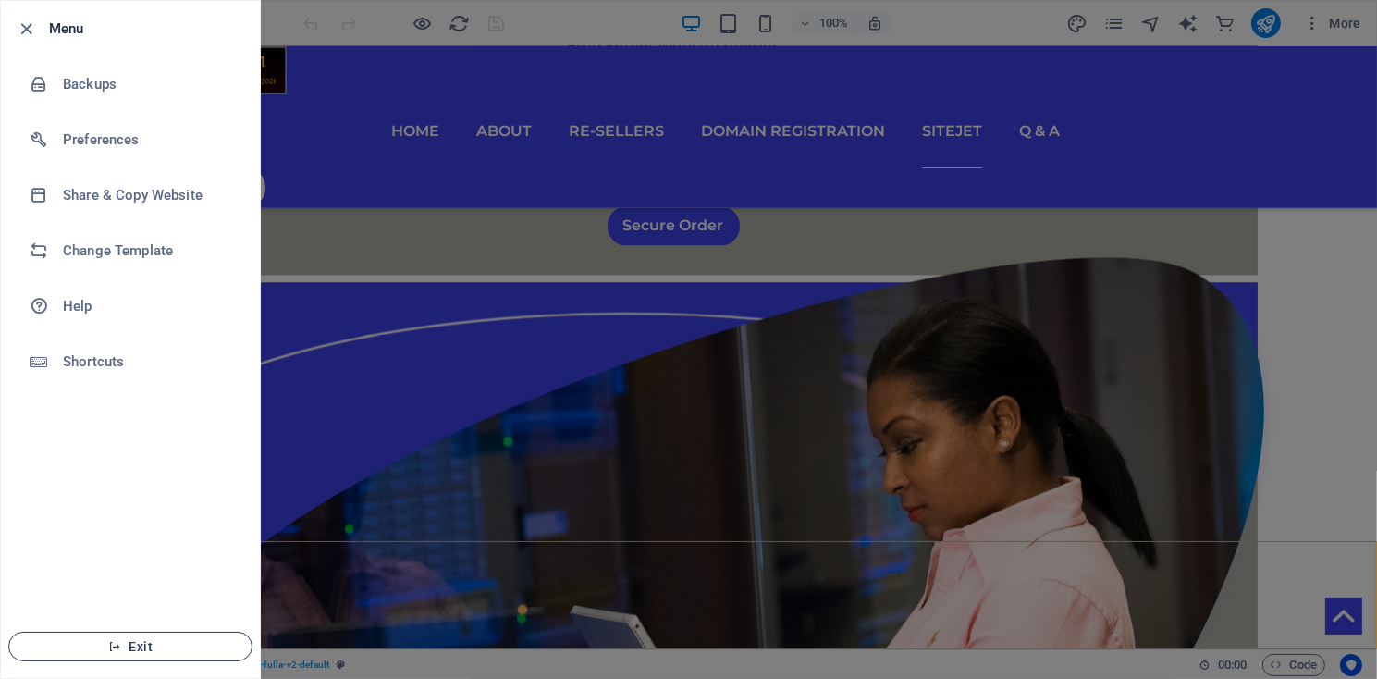
click at [146, 640] on span "Exit" at bounding box center [130, 646] width 213 height 15
